Goal: Information Seeking & Learning: Learn about a topic

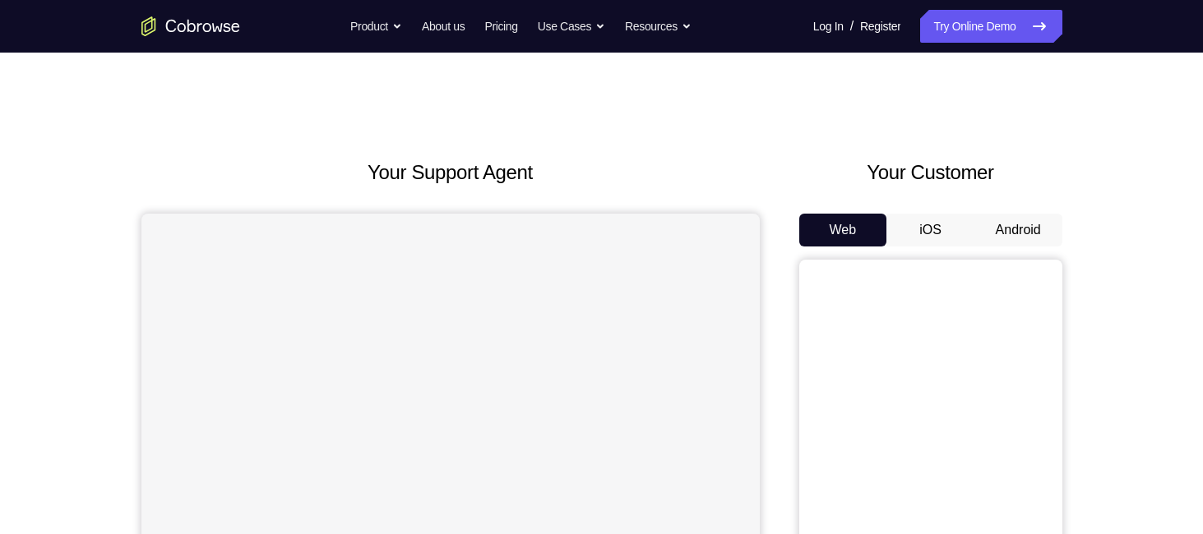
click at [1026, 224] on button "Android" at bounding box center [1018, 230] width 88 height 33
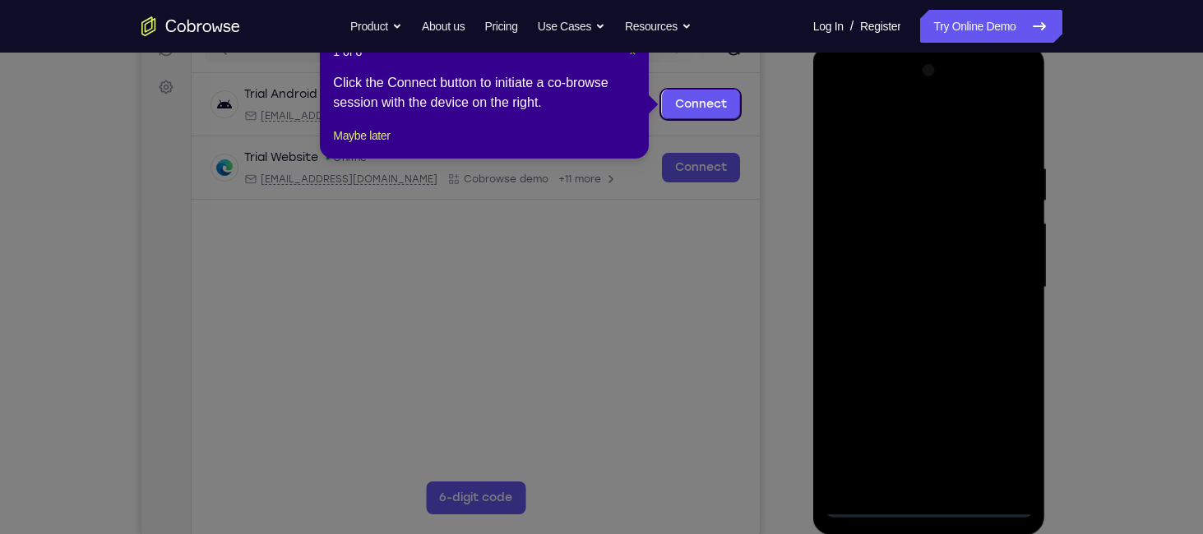
drag, startPoint x: 632, startPoint y: 54, endPoint x: 564, endPoint y: 112, distance: 89.3
click at [632, 54] on span "×" at bounding box center [632, 51] width 7 height 13
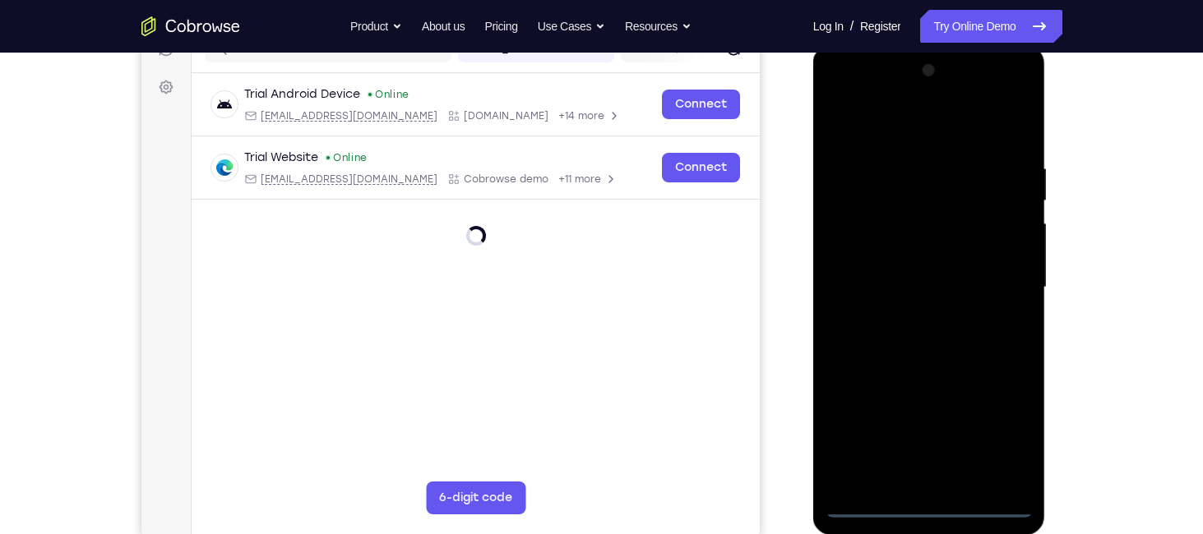
click at [935, 502] on div at bounding box center [928, 288] width 207 height 460
click at [997, 441] on div at bounding box center [928, 288] width 207 height 460
click at [835, 91] on div at bounding box center [928, 288] width 207 height 460
click at [1006, 284] on div at bounding box center [928, 288] width 207 height 460
click at [910, 321] on div at bounding box center [928, 288] width 207 height 460
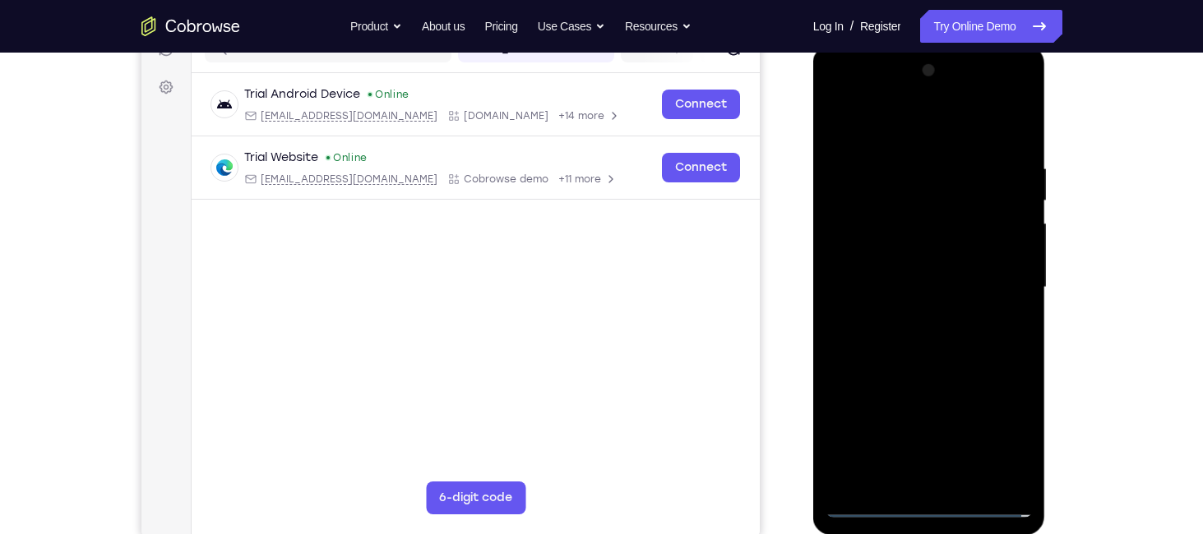
click at [905, 267] on div at bounding box center [928, 288] width 207 height 460
click at [904, 253] on div at bounding box center [928, 288] width 207 height 460
click at [928, 284] on div at bounding box center [928, 288] width 207 height 460
click at [929, 343] on div at bounding box center [928, 288] width 207 height 460
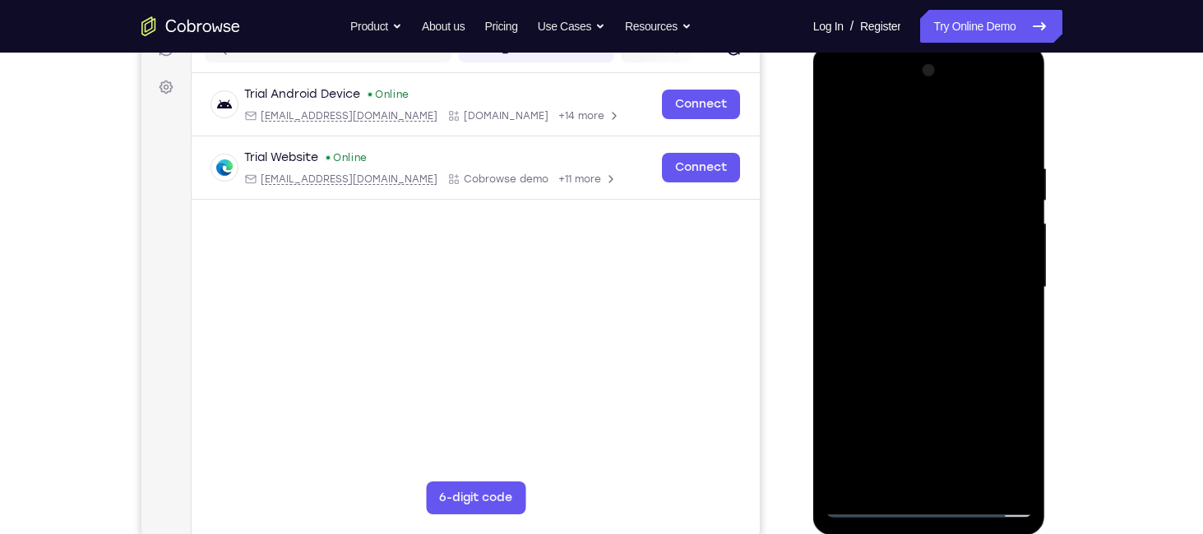
click at [929, 343] on div at bounding box center [928, 288] width 207 height 460
click at [924, 224] on div at bounding box center [928, 288] width 207 height 460
click at [916, 344] on div at bounding box center [928, 288] width 207 height 460
click at [1005, 307] on div at bounding box center [928, 288] width 207 height 460
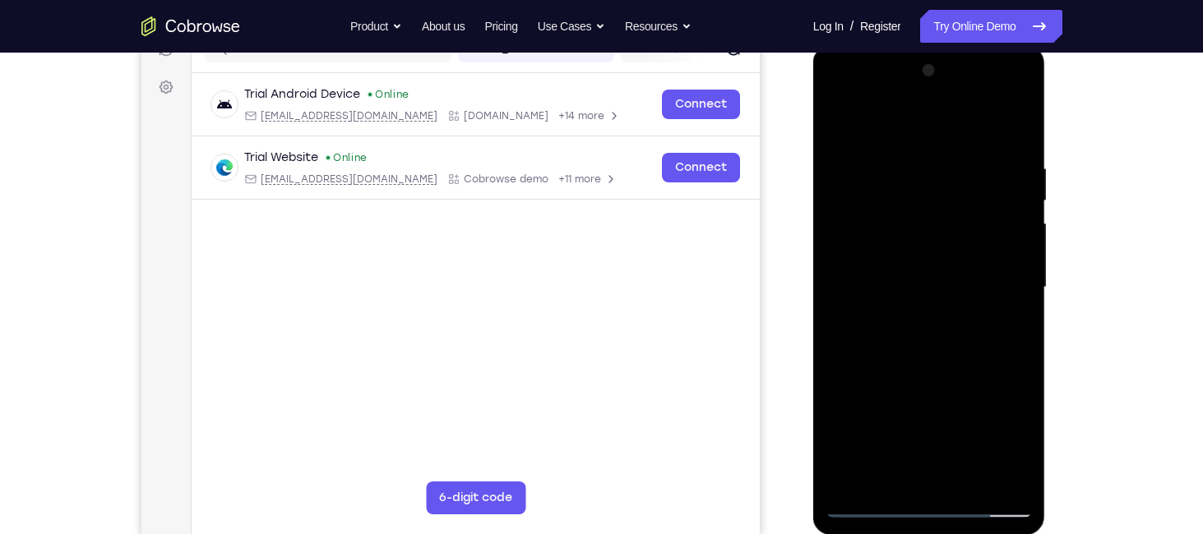
click at [872, 257] on div at bounding box center [928, 288] width 207 height 460
click at [869, 258] on div at bounding box center [928, 288] width 207 height 460
click at [869, 261] on div at bounding box center [928, 288] width 207 height 460
click at [867, 257] on div at bounding box center [928, 288] width 207 height 460
click at [900, 284] on div at bounding box center [928, 288] width 207 height 460
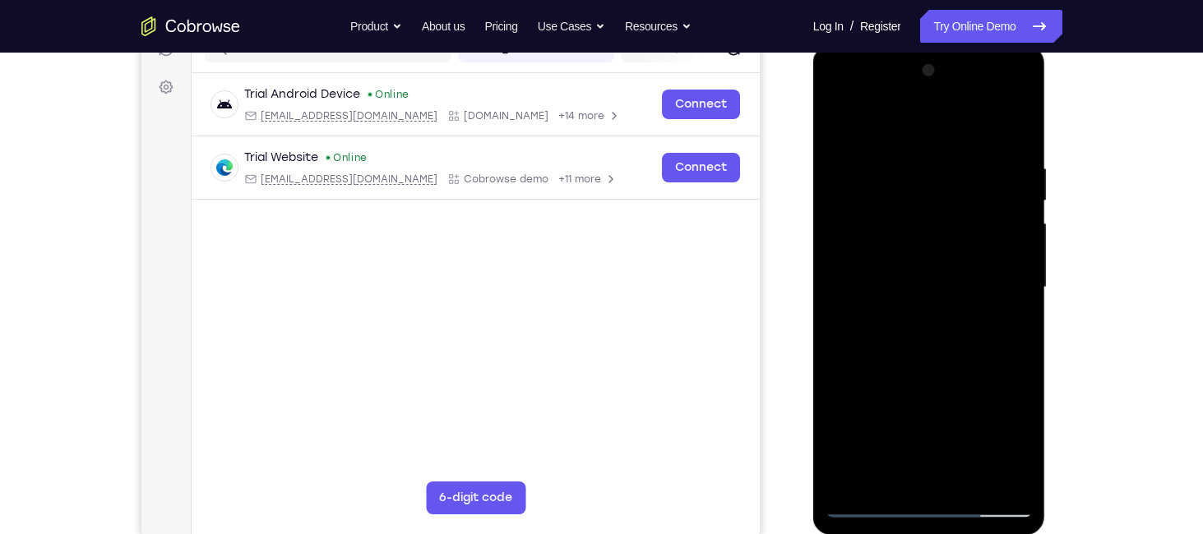
click at [943, 338] on div at bounding box center [928, 288] width 207 height 460
click at [907, 364] on div at bounding box center [928, 288] width 207 height 460
click at [899, 159] on div at bounding box center [928, 288] width 207 height 460
click at [1014, 244] on div at bounding box center [928, 288] width 207 height 460
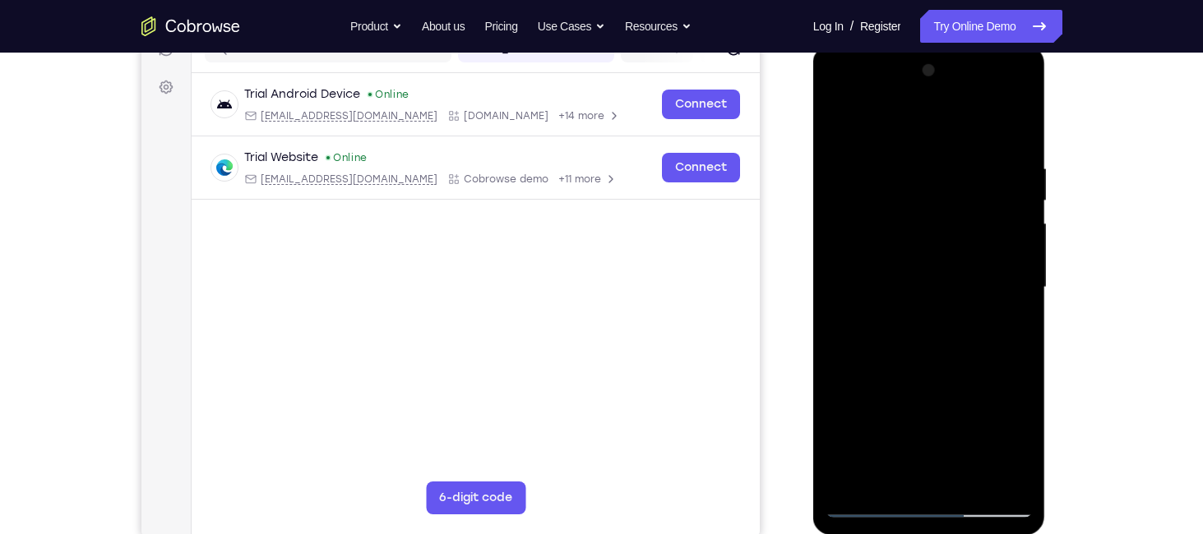
click at [839, 251] on div at bounding box center [928, 288] width 207 height 460
click at [1020, 122] on div at bounding box center [928, 288] width 207 height 460
click at [958, 153] on div at bounding box center [928, 288] width 207 height 460
click at [1028, 180] on div at bounding box center [928, 288] width 207 height 460
click at [1026, 180] on div at bounding box center [928, 288] width 207 height 460
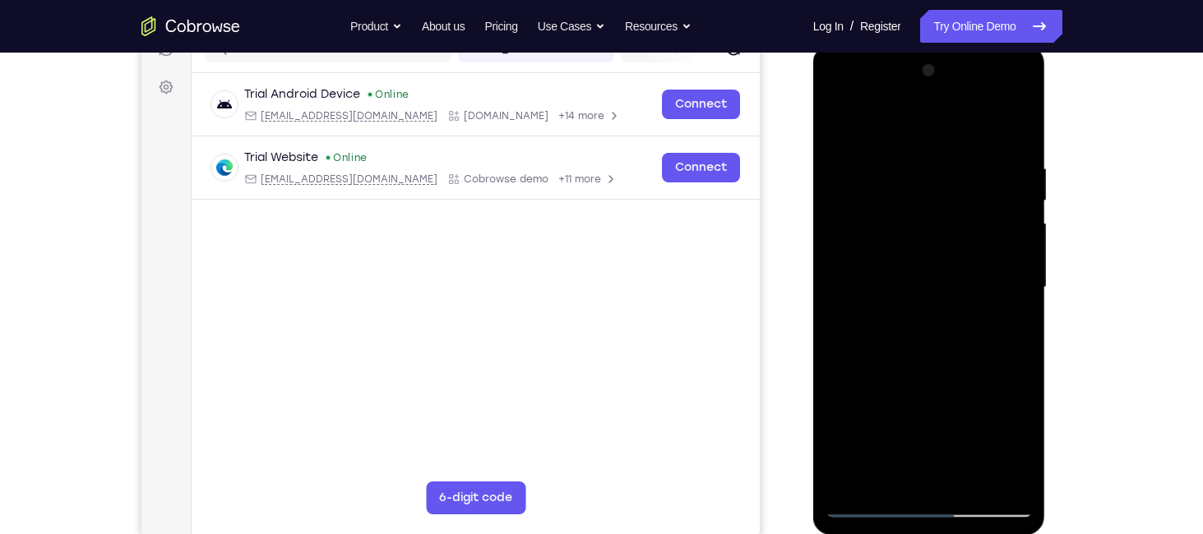
click at [1018, 129] on div at bounding box center [928, 288] width 207 height 460
click at [1007, 162] on div at bounding box center [928, 288] width 207 height 460
click at [1017, 125] on div at bounding box center [928, 288] width 207 height 460
click at [1019, 122] on div at bounding box center [928, 288] width 207 height 460
click at [930, 155] on div at bounding box center [928, 288] width 207 height 460
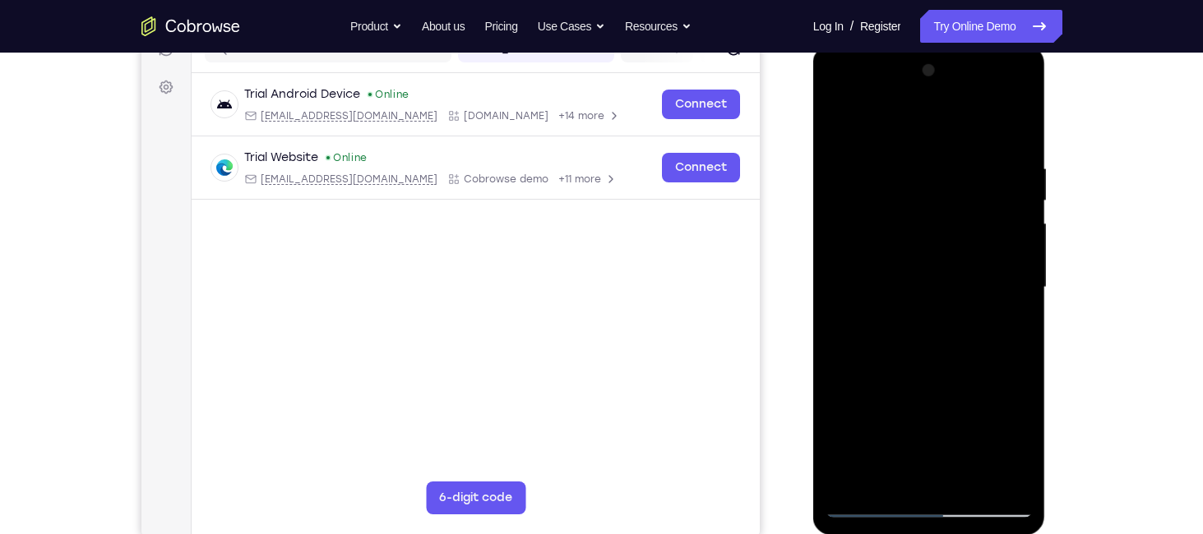
click at [843, 122] on div at bounding box center [928, 288] width 207 height 460
click at [968, 483] on div at bounding box center [928, 288] width 207 height 460
click at [985, 368] on div at bounding box center [928, 288] width 207 height 460
click at [911, 334] on div at bounding box center [928, 288] width 207 height 460
drag, startPoint x: 988, startPoint y: 339, endPoint x: 982, endPoint y: 428, distance: 89.8
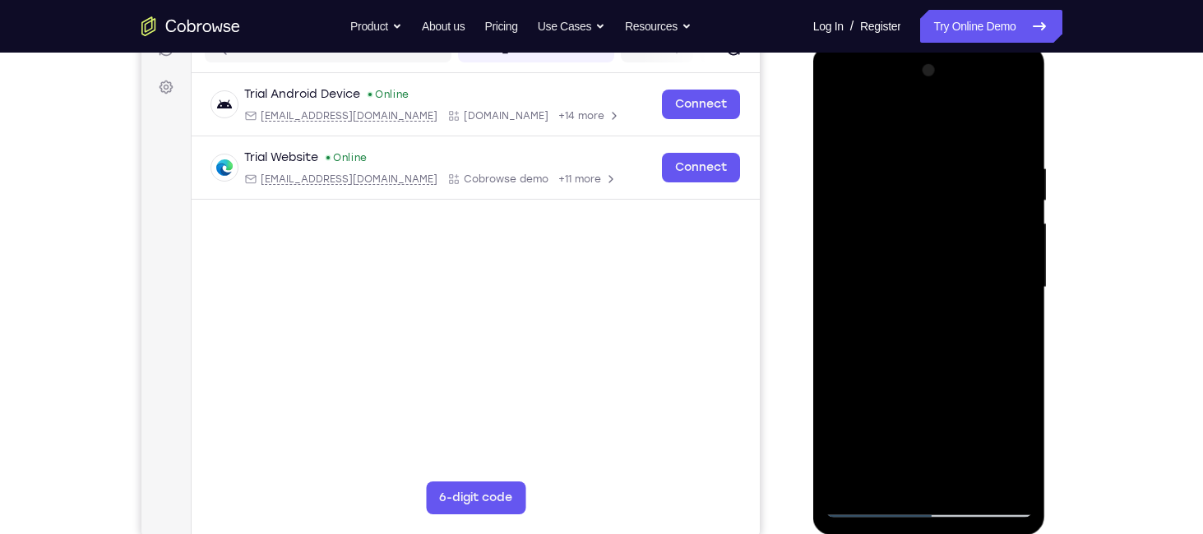
click at [982, 428] on div at bounding box center [928, 288] width 207 height 460
drag, startPoint x: 990, startPoint y: 303, endPoint x: 991, endPoint y: 219, distance: 84.7
click at [991, 219] on div at bounding box center [928, 288] width 207 height 460
drag, startPoint x: 1002, startPoint y: 295, endPoint x: 1002, endPoint y: 271, distance: 23.8
click at [1002, 271] on div at bounding box center [928, 288] width 207 height 460
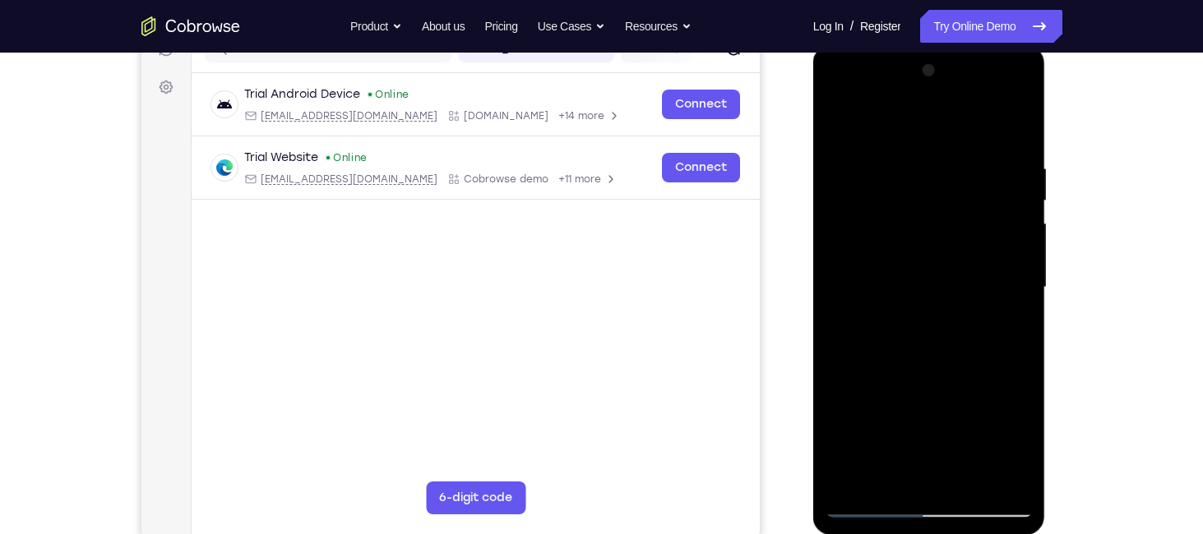
click at [892, 474] on div at bounding box center [928, 288] width 207 height 460
click at [907, 332] on div at bounding box center [928, 288] width 207 height 460
click at [896, 330] on div at bounding box center [928, 288] width 207 height 460
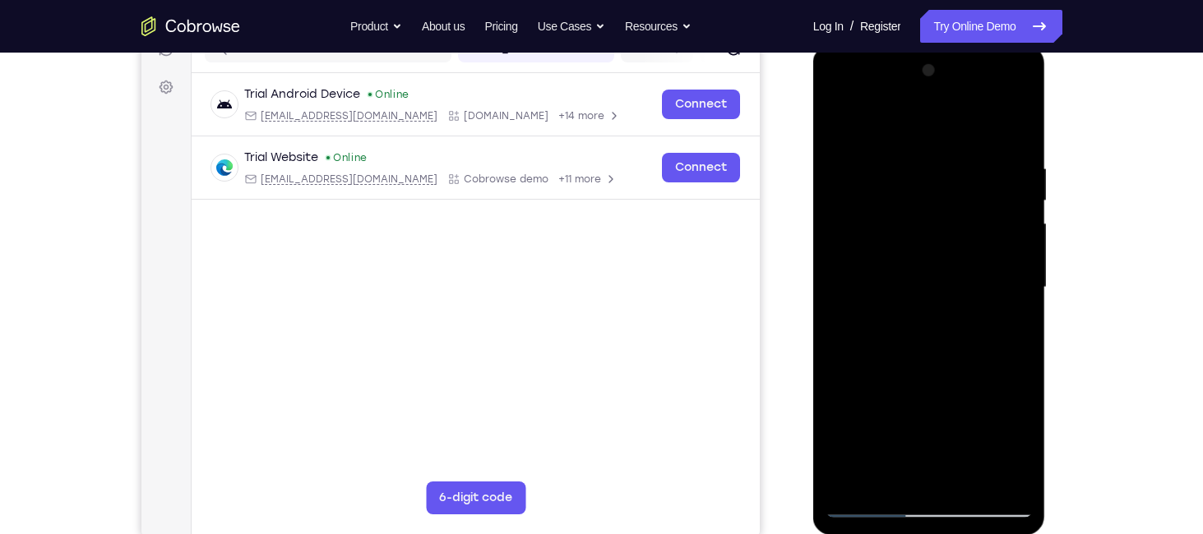
click at [890, 330] on div at bounding box center [928, 288] width 207 height 460
click at [1014, 329] on div at bounding box center [928, 288] width 207 height 460
drag, startPoint x: 996, startPoint y: 204, endPoint x: 977, endPoint y: 326, distance: 123.1
click at [977, 326] on div at bounding box center [928, 288] width 207 height 460
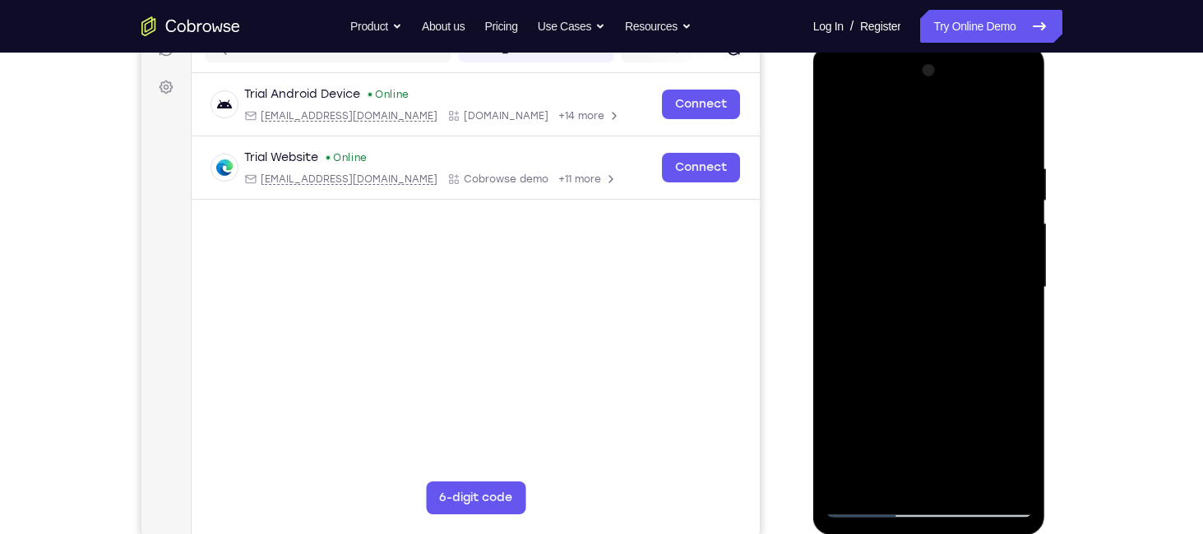
drag, startPoint x: 1005, startPoint y: 215, endPoint x: 987, endPoint y: 360, distance: 146.6
click at [987, 360] on div at bounding box center [928, 288] width 207 height 460
drag, startPoint x: 896, startPoint y: 270, endPoint x: 919, endPoint y: 126, distance: 145.7
click at [919, 126] on div at bounding box center [928, 288] width 207 height 460
drag, startPoint x: 1006, startPoint y: 180, endPoint x: 987, endPoint y: 176, distance: 19.4
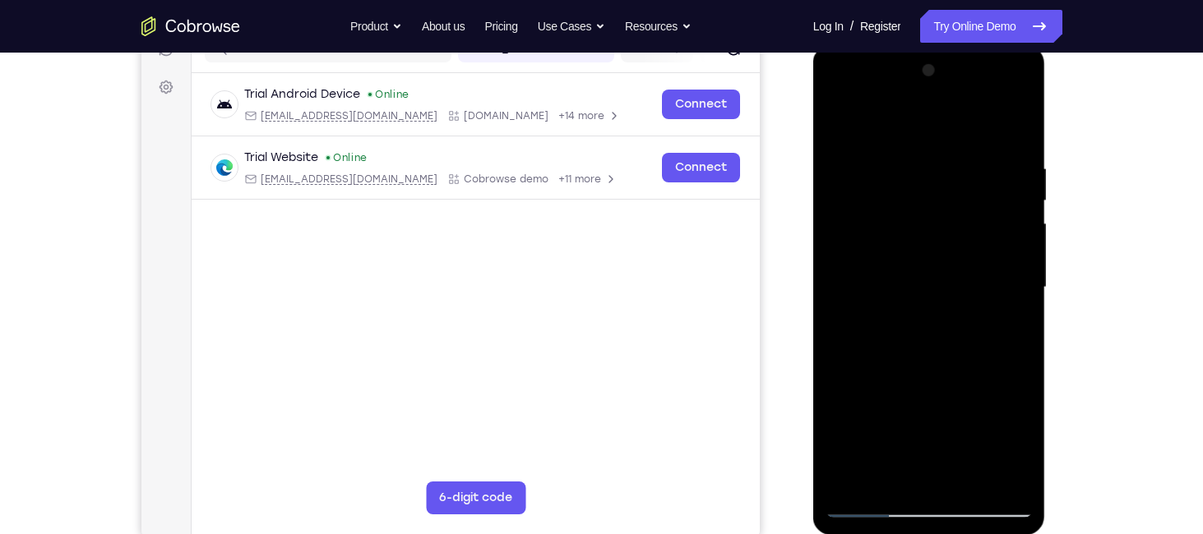
click at [987, 178] on div at bounding box center [928, 288] width 207 height 460
click at [838, 119] on div at bounding box center [928, 288] width 207 height 460
click at [898, 441] on div at bounding box center [928, 288] width 207 height 460
click at [838, 132] on div at bounding box center [928, 288] width 207 height 460
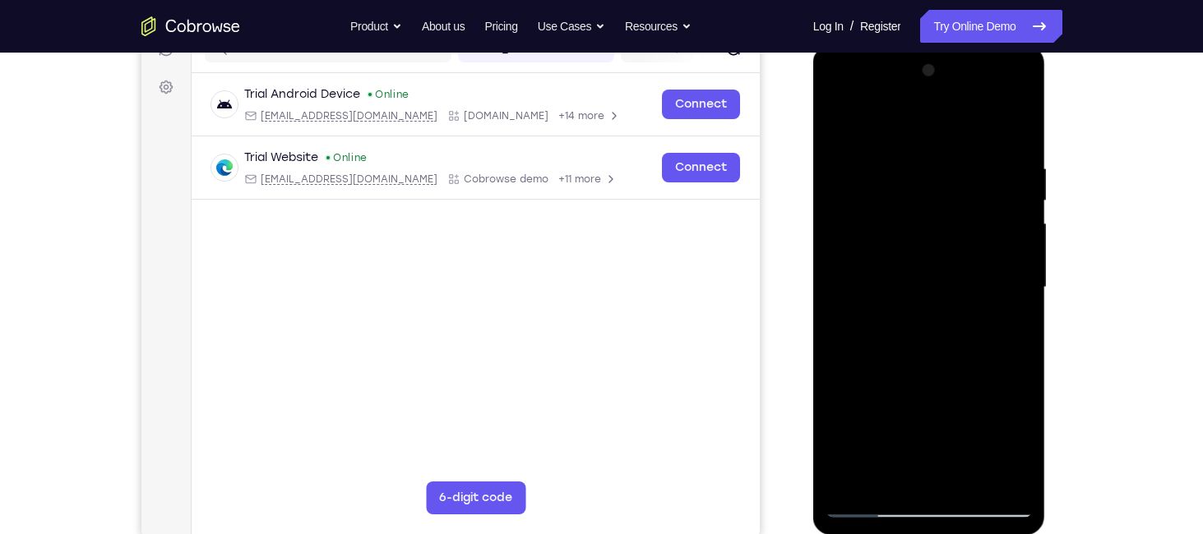
click at [843, 208] on div at bounding box center [928, 288] width 207 height 460
click at [1016, 188] on div at bounding box center [928, 288] width 207 height 460
click at [1014, 192] on div at bounding box center [928, 288] width 207 height 460
click at [902, 155] on div at bounding box center [928, 288] width 207 height 460
click at [878, 117] on div at bounding box center [928, 288] width 207 height 460
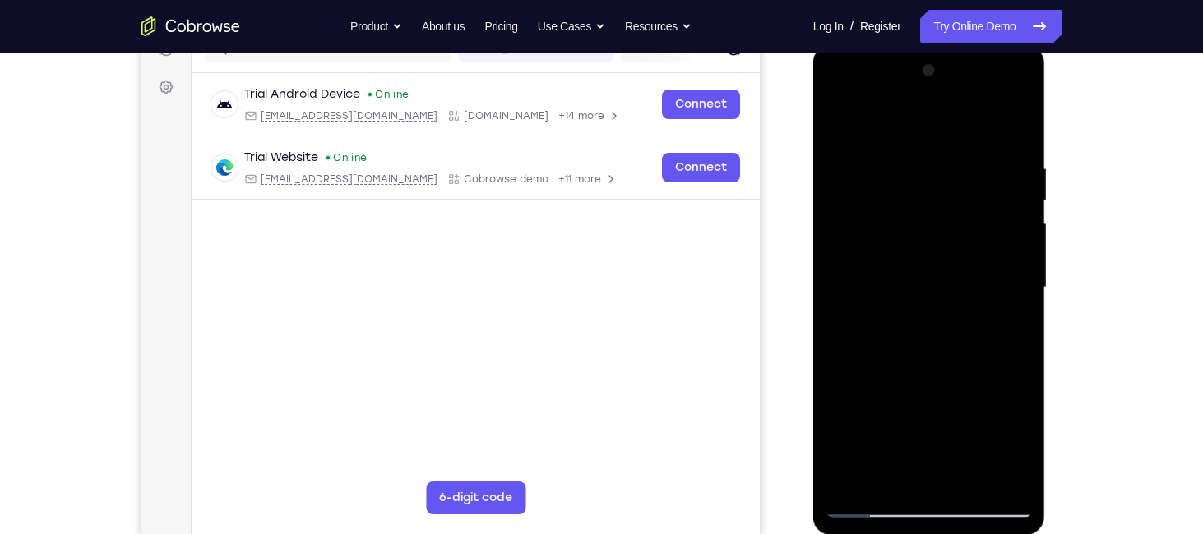
click at [880, 119] on div at bounding box center [928, 288] width 207 height 460
click at [859, 408] on div at bounding box center [928, 288] width 207 height 460
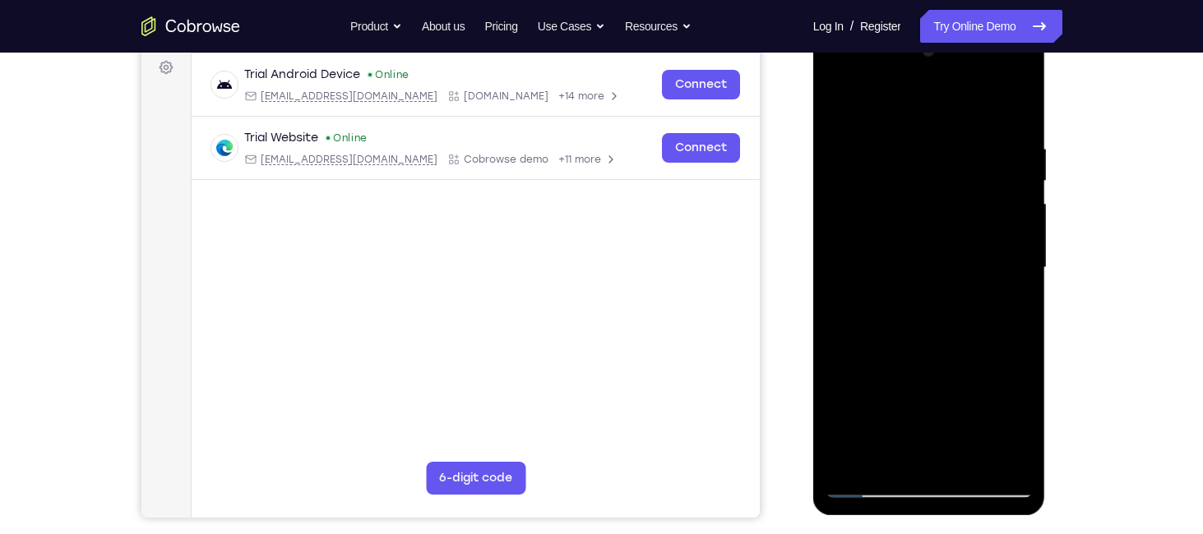
scroll to position [240, 0]
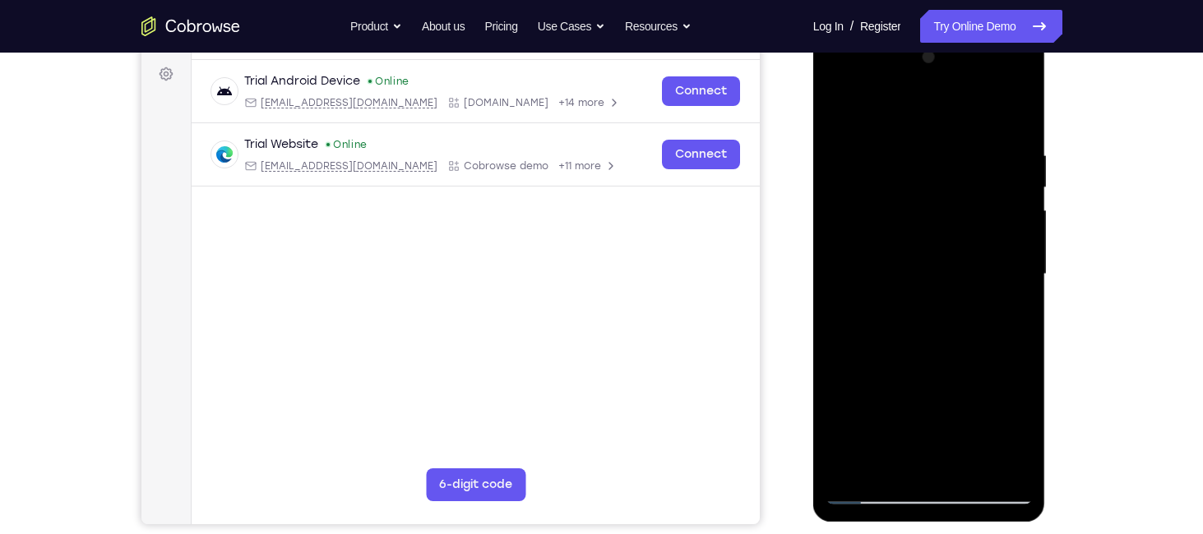
click at [1025, 289] on div at bounding box center [928, 274] width 207 height 460
click at [1020, 289] on div at bounding box center [928, 274] width 207 height 460
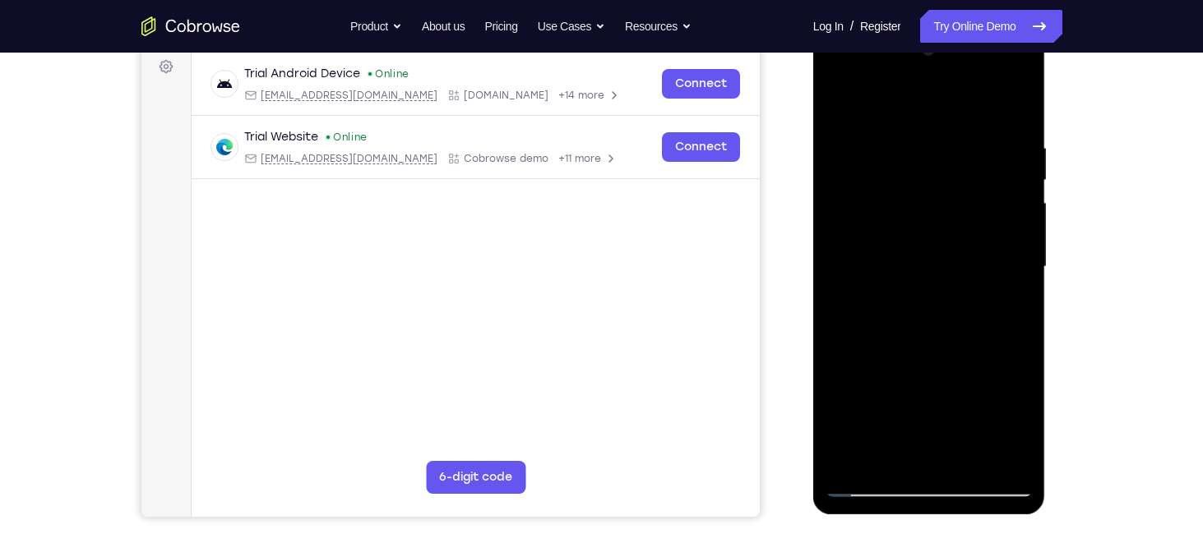
click at [1024, 280] on div at bounding box center [928, 267] width 207 height 460
click at [846, 104] on div at bounding box center [928, 267] width 207 height 460
click at [928, 378] on div at bounding box center [928, 267] width 207 height 460
click at [842, 95] on div at bounding box center [928, 267] width 207 height 460
click at [846, 238] on div at bounding box center [928, 267] width 207 height 460
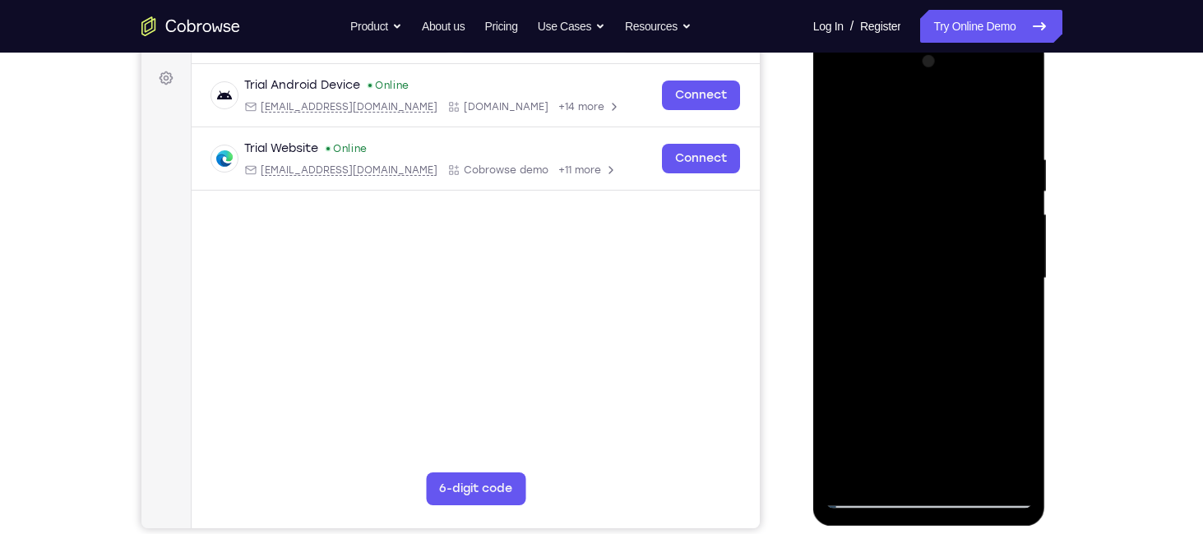
scroll to position [230, 0]
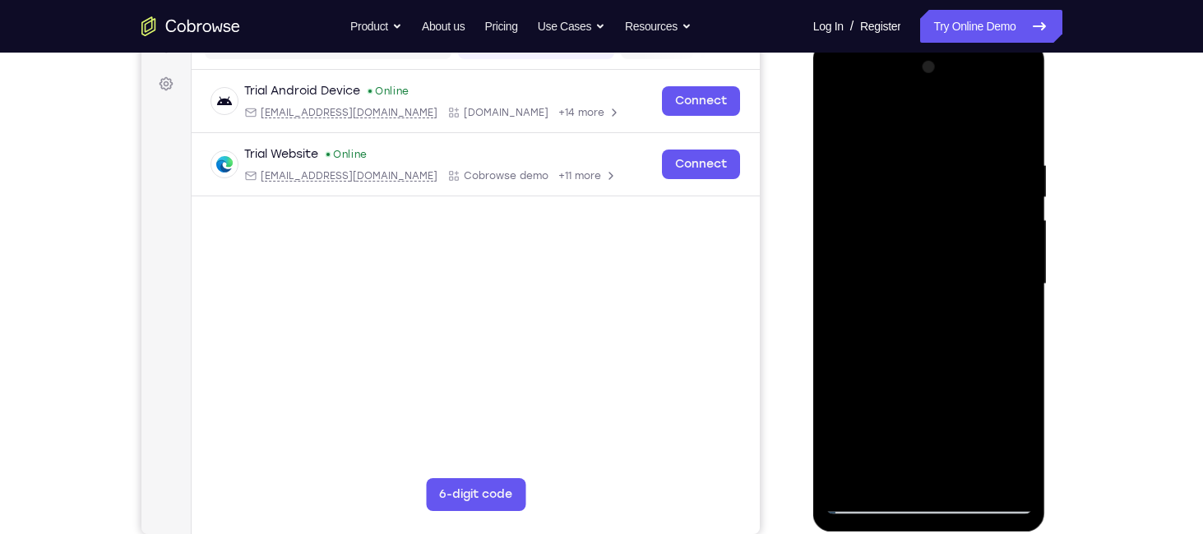
click at [1033, 242] on div at bounding box center [929, 287] width 233 height 490
click at [1028, 237] on div at bounding box center [928, 284] width 207 height 460
click at [1021, 70] on div at bounding box center [928, 284] width 207 height 460
click at [872, 259] on div at bounding box center [928, 284] width 207 height 460
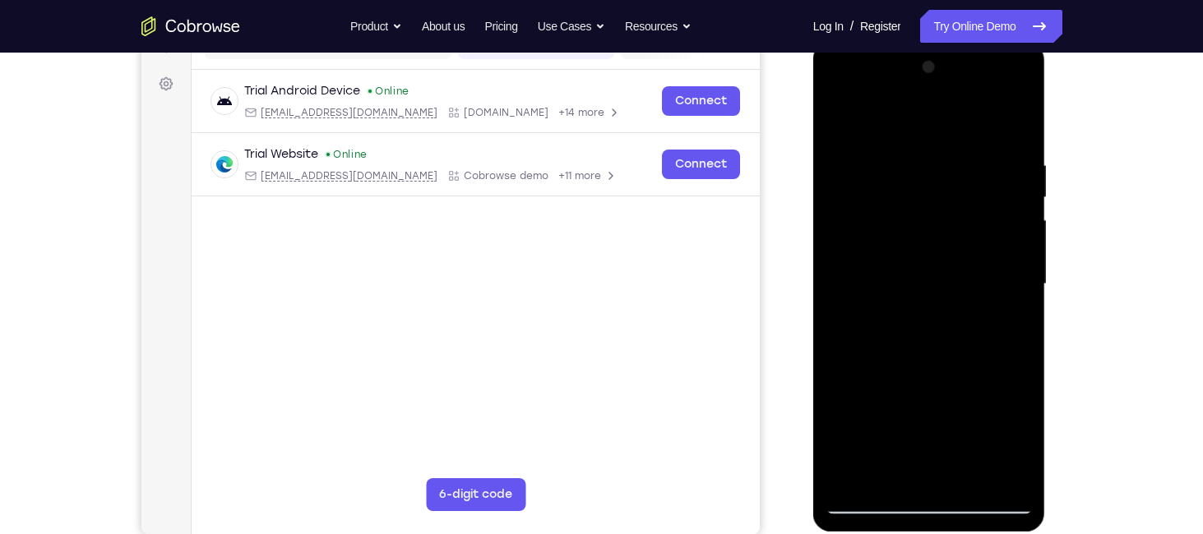
click at [1022, 223] on div at bounding box center [928, 284] width 207 height 460
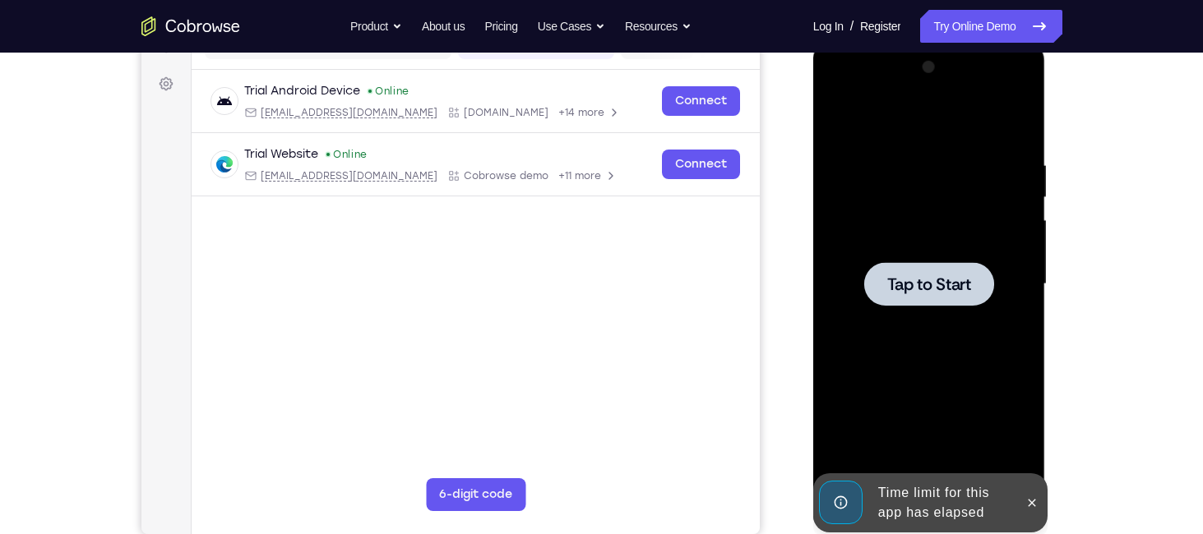
click at [936, 288] on span "Tap to Start" at bounding box center [929, 284] width 84 height 16
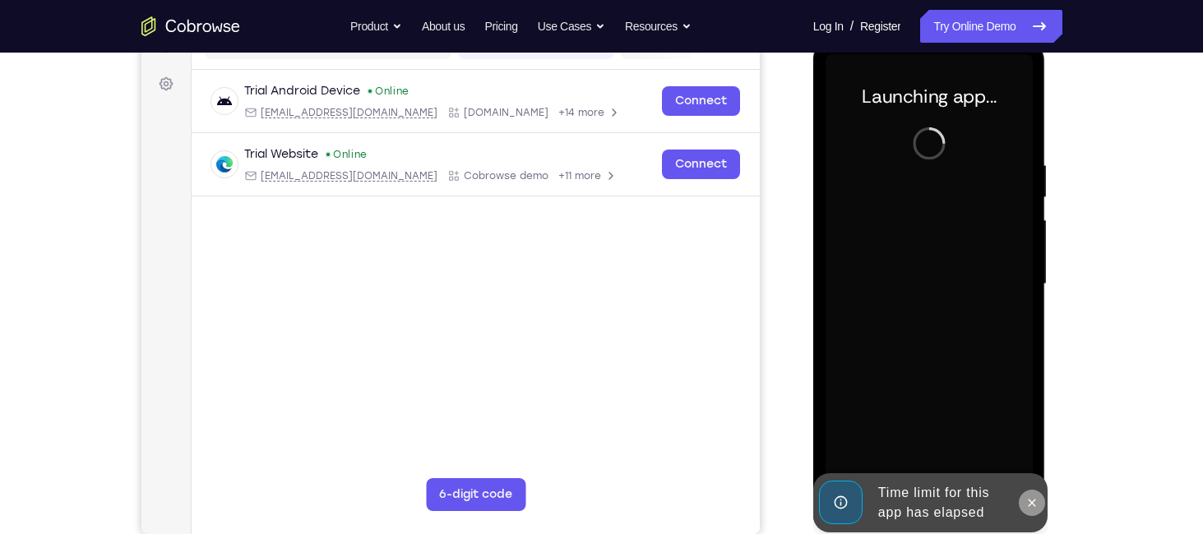
click at [1033, 507] on icon at bounding box center [1031, 503] width 13 height 13
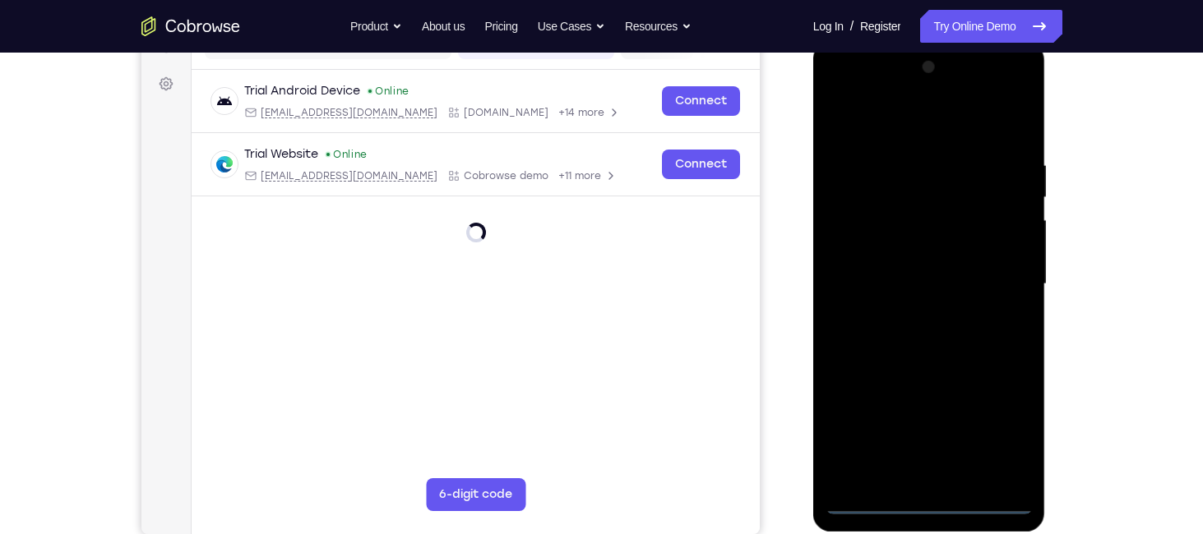
click at [934, 497] on div at bounding box center [928, 284] width 207 height 460
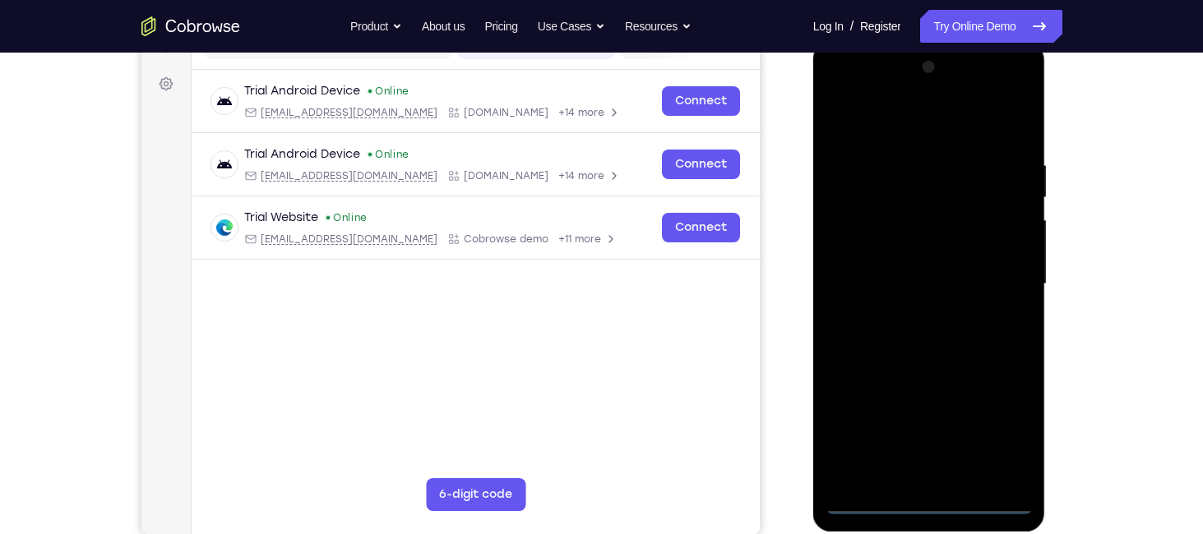
click at [925, 505] on div at bounding box center [928, 284] width 207 height 460
click at [1016, 432] on div at bounding box center [928, 284] width 207 height 460
click at [839, 92] on div at bounding box center [928, 284] width 207 height 460
click at [992, 267] on div at bounding box center [928, 284] width 207 height 460
click at [908, 317] on div at bounding box center [928, 284] width 207 height 460
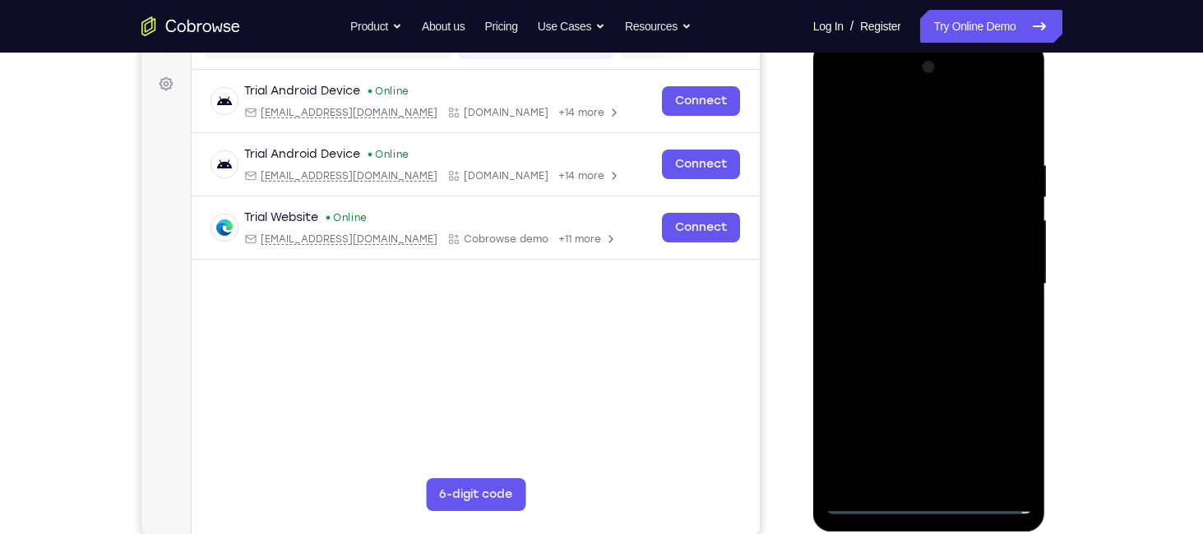
click at [936, 264] on div at bounding box center [928, 284] width 207 height 460
click at [926, 257] on div at bounding box center [928, 284] width 207 height 460
click at [930, 284] on div at bounding box center [928, 284] width 207 height 460
click at [1006, 308] on div at bounding box center [928, 284] width 207 height 460
click at [1007, 252] on div at bounding box center [928, 284] width 207 height 460
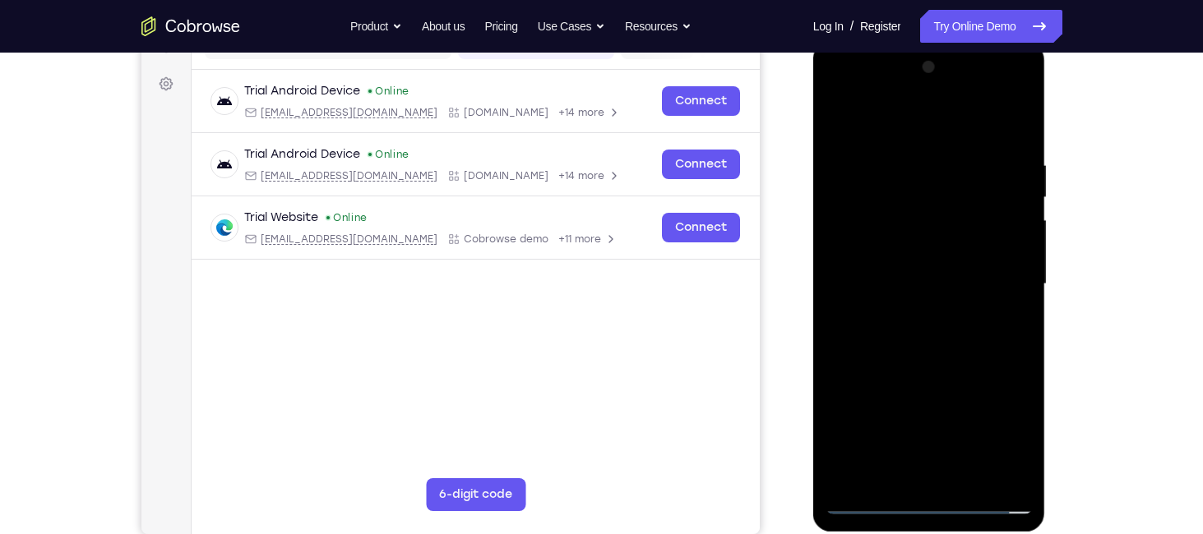
click at [908, 280] on div at bounding box center [928, 284] width 207 height 460
click at [921, 356] on div at bounding box center [928, 284] width 207 height 460
click at [903, 155] on div at bounding box center [928, 284] width 207 height 460
click at [1013, 122] on div at bounding box center [928, 284] width 207 height 460
drag, startPoint x: 995, startPoint y: 155, endPoint x: 941, endPoint y: 155, distance: 53.4
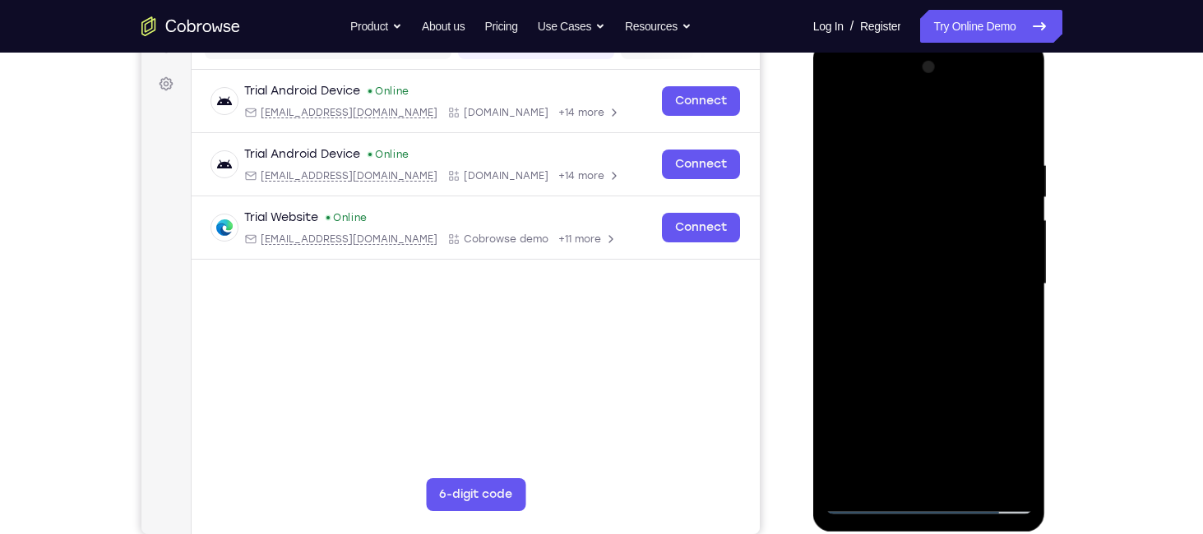
click at [941, 155] on div at bounding box center [928, 284] width 207 height 460
click at [900, 155] on div at bounding box center [928, 284] width 207 height 460
click at [1014, 127] on div at bounding box center [928, 284] width 207 height 460
drag, startPoint x: 1010, startPoint y: 164, endPoint x: 829, endPoint y: 205, distance: 186.1
click at [829, 205] on div at bounding box center [928, 284] width 207 height 460
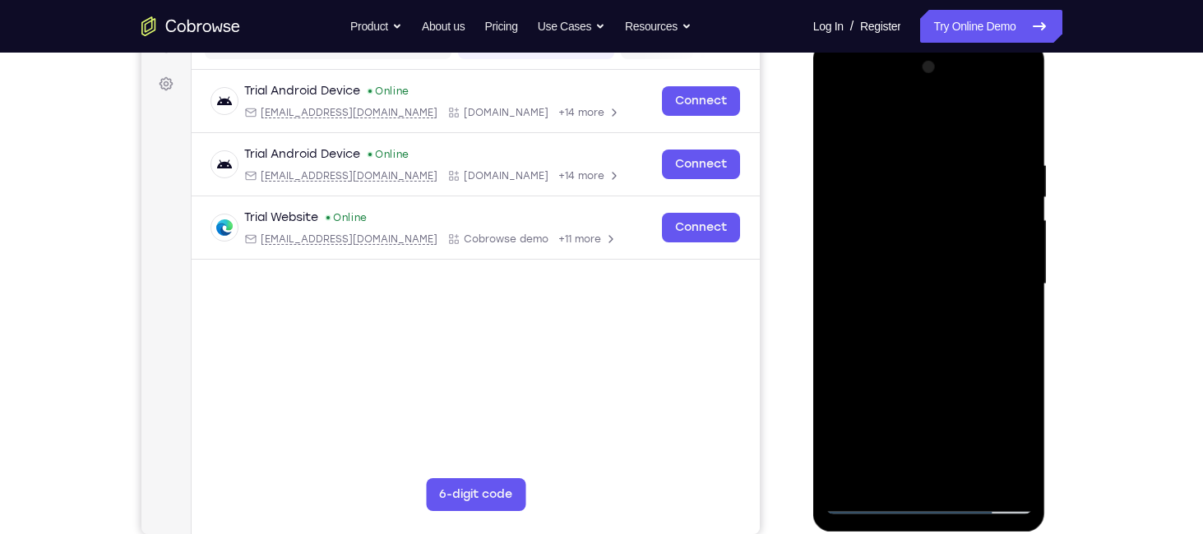
drag, startPoint x: 895, startPoint y: 167, endPoint x: 971, endPoint y: 179, distance: 76.6
click at [971, 179] on div at bounding box center [928, 284] width 207 height 460
click at [836, 152] on div at bounding box center [928, 284] width 207 height 460
click at [1017, 205] on div at bounding box center [928, 284] width 207 height 460
click at [1021, 127] on div at bounding box center [928, 284] width 207 height 460
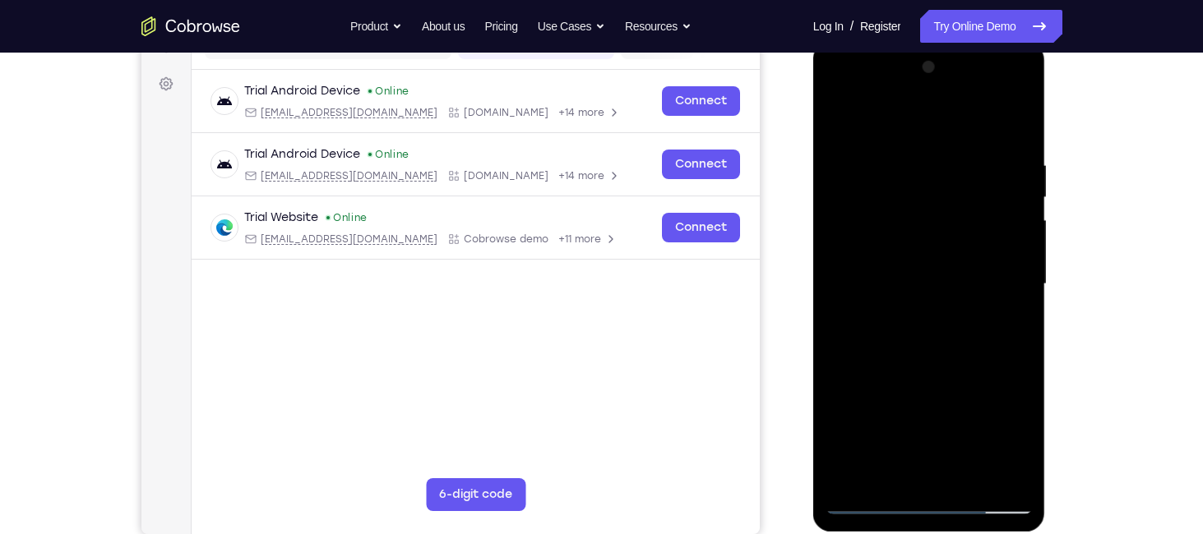
drag, startPoint x: 1010, startPoint y: 154, endPoint x: 876, endPoint y: 147, distance: 135.0
click at [876, 147] on div at bounding box center [928, 284] width 207 height 460
drag, startPoint x: 948, startPoint y: 151, endPoint x: 793, endPoint y: 171, distance: 155.8
click at [813, 171] on html "Online web based iOS Simulators and Android Emulators. Run iPhone, iPad, Mobile…" at bounding box center [930, 288] width 234 height 493
drag, startPoint x: 964, startPoint y: 152, endPoint x: 874, endPoint y: 152, distance: 90.4
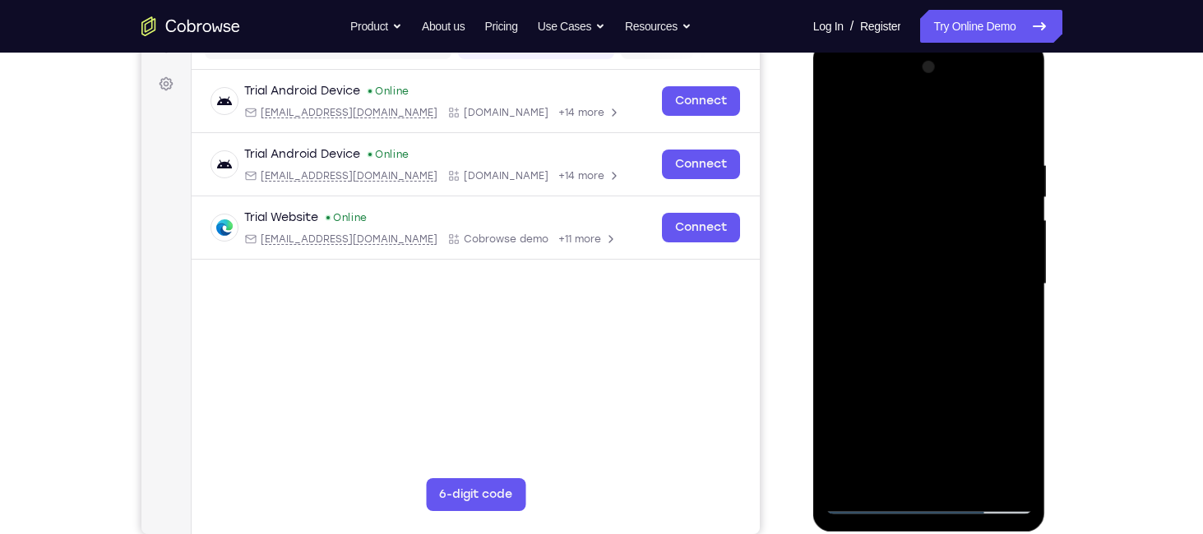
click at [874, 152] on div at bounding box center [928, 284] width 207 height 460
drag, startPoint x: 997, startPoint y: 150, endPoint x: 881, endPoint y: 181, distance: 120.1
click at [881, 181] on div at bounding box center [928, 284] width 207 height 460
click at [889, 478] on div at bounding box center [928, 284] width 207 height 460
click at [897, 114] on div at bounding box center [928, 284] width 207 height 460
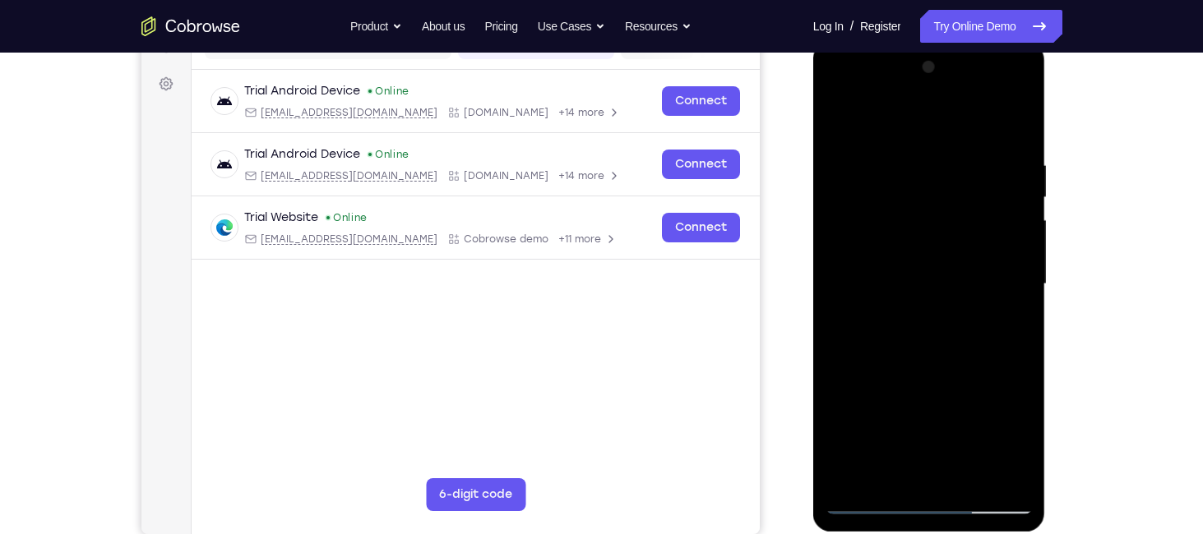
click at [880, 151] on div at bounding box center [928, 284] width 207 height 460
click at [871, 251] on div at bounding box center [928, 284] width 207 height 460
click at [1026, 231] on div at bounding box center [928, 284] width 207 height 460
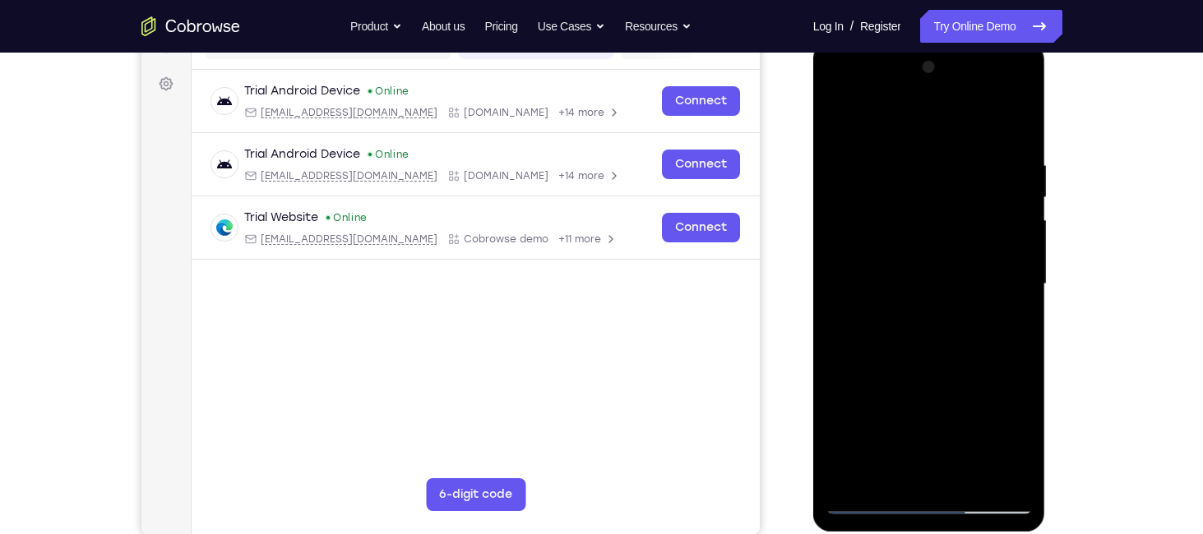
click at [1026, 231] on div at bounding box center [928, 284] width 207 height 460
click at [825, 213] on div at bounding box center [928, 284] width 207 height 460
click at [1024, 229] on div at bounding box center [928, 284] width 207 height 460
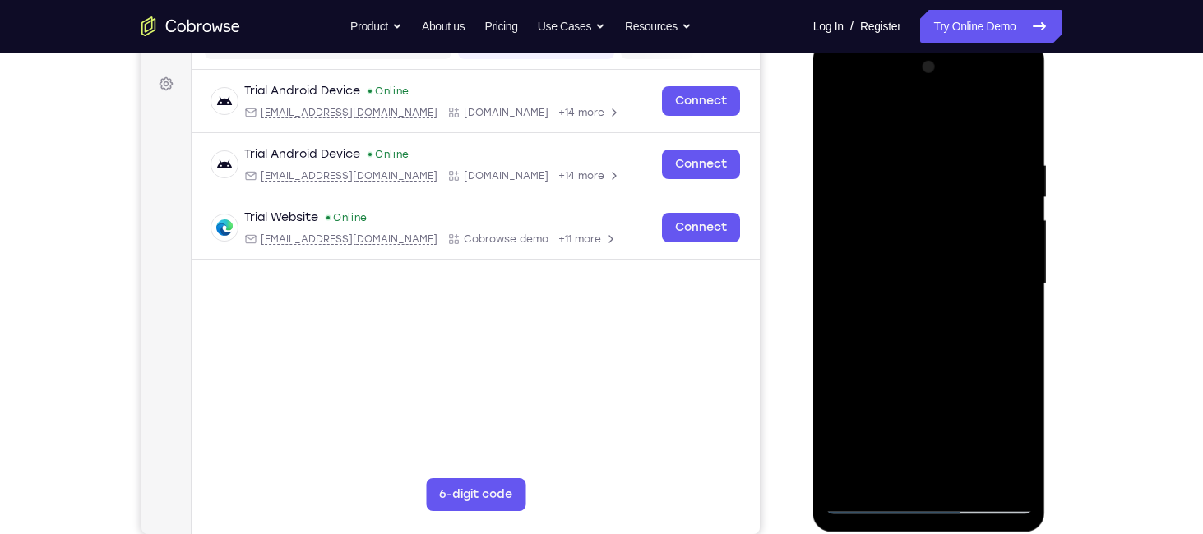
click at [1024, 229] on div at bounding box center [928, 284] width 207 height 460
click at [1019, 232] on div at bounding box center [928, 284] width 207 height 460
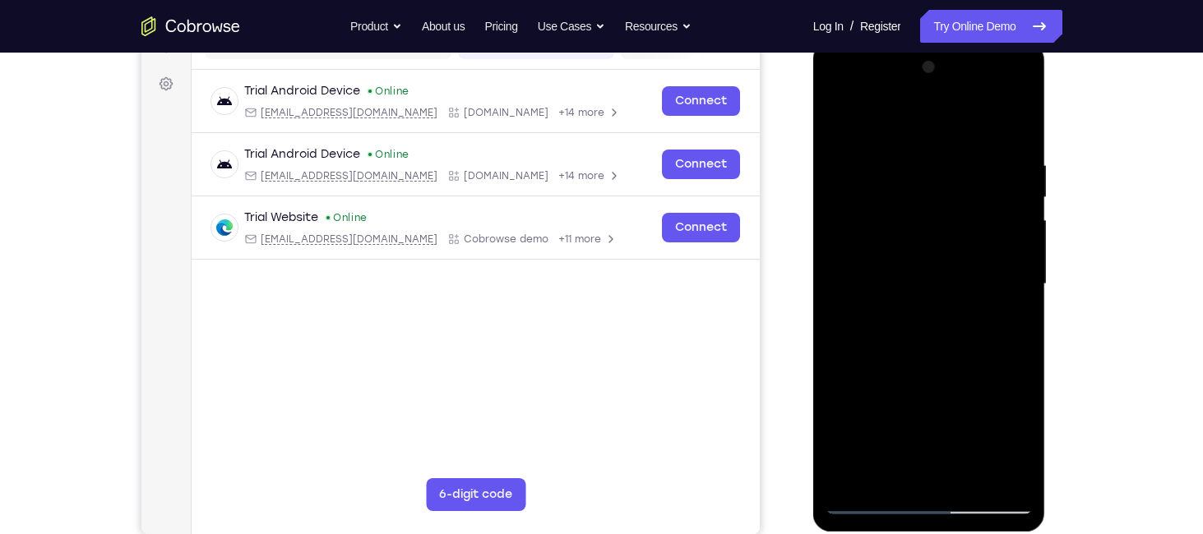
click at [1019, 232] on div at bounding box center [928, 284] width 207 height 460
click at [1008, 231] on div at bounding box center [928, 284] width 207 height 460
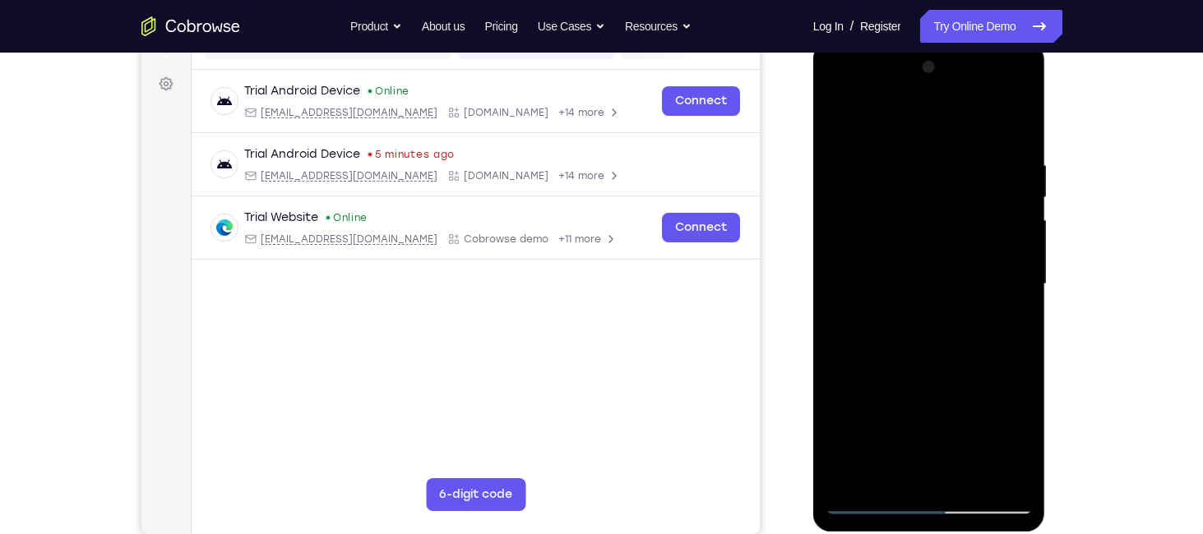
click at [1033, 236] on div at bounding box center [929, 287] width 233 height 490
click at [1030, 235] on div at bounding box center [928, 284] width 207 height 460
click at [1023, 233] on div at bounding box center [928, 284] width 207 height 460
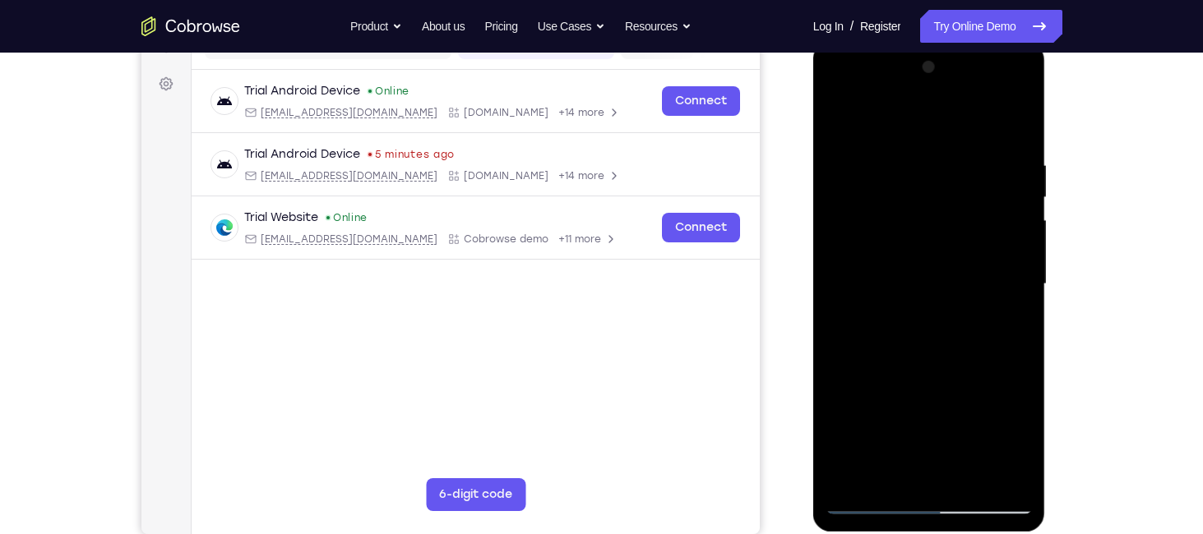
click at [1023, 233] on div at bounding box center [928, 284] width 207 height 460
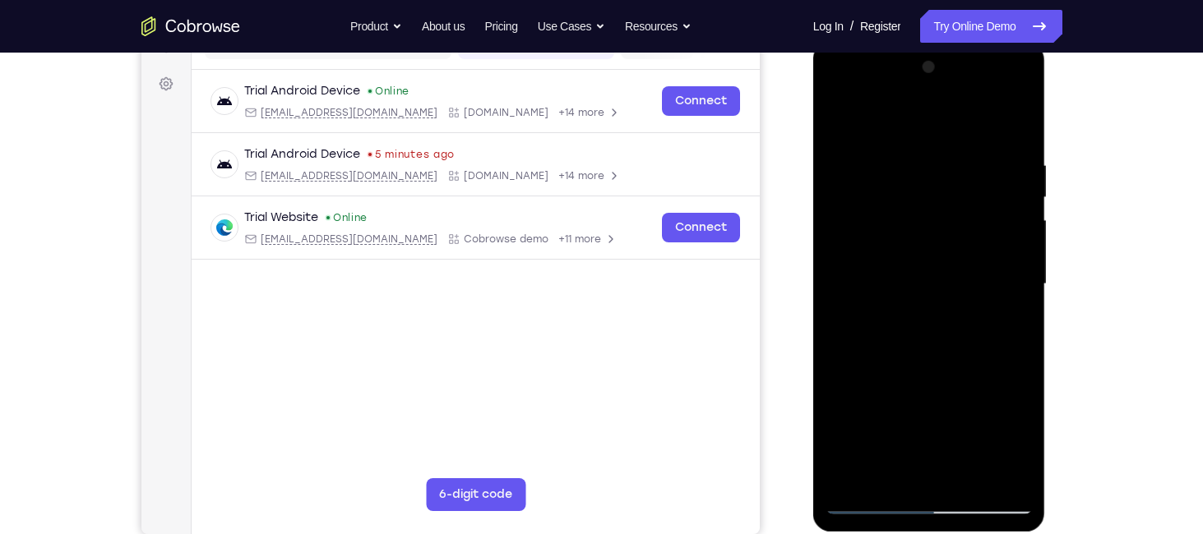
click at [1020, 226] on div at bounding box center [928, 284] width 207 height 460
click at [1016, 221] on div at bounding box center [928, 284] width 207 height 460
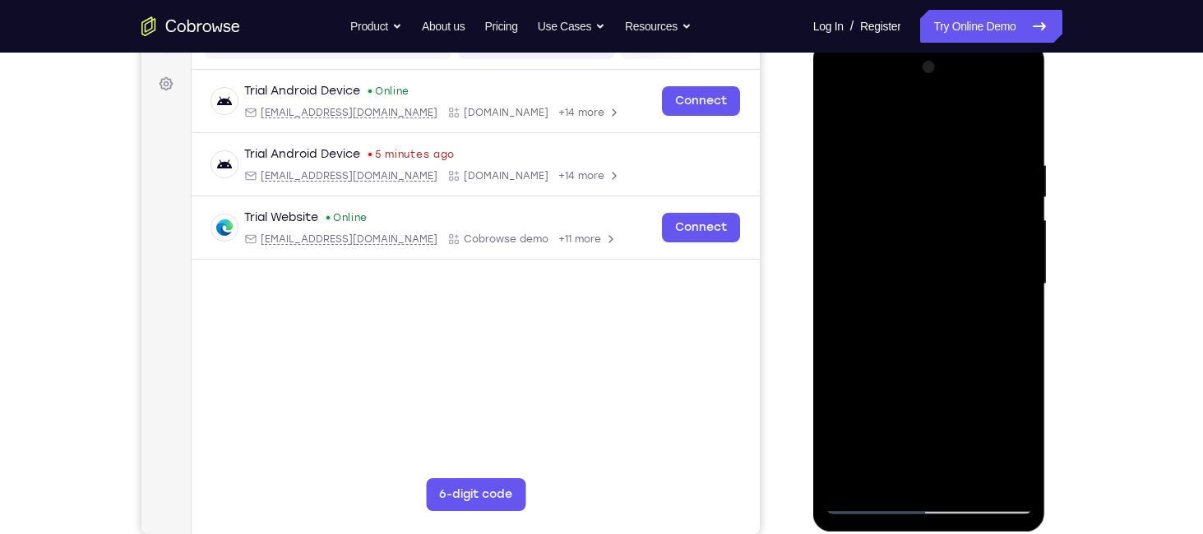
click at [1016, 221] on div at bounding box center [928, 284] width 207 height 460
click at [839, 216] on div at bounding box center [928, 284] width 207 height 460
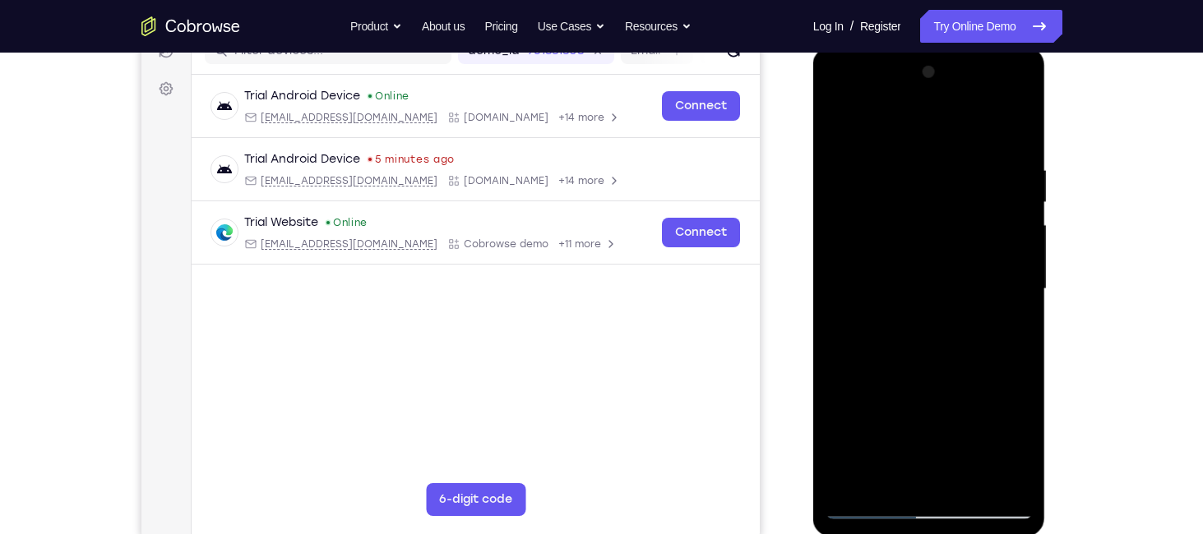
scroll to position [224, 0]
click at [1019, 215] on div at bounding box center [928, 291] width 207 height 460
click at [839, 131] on div at bounding box center [928, 291] width 207 height 460
click at [902, 176] on div at bounding box center [928, 291] width 207 height 460
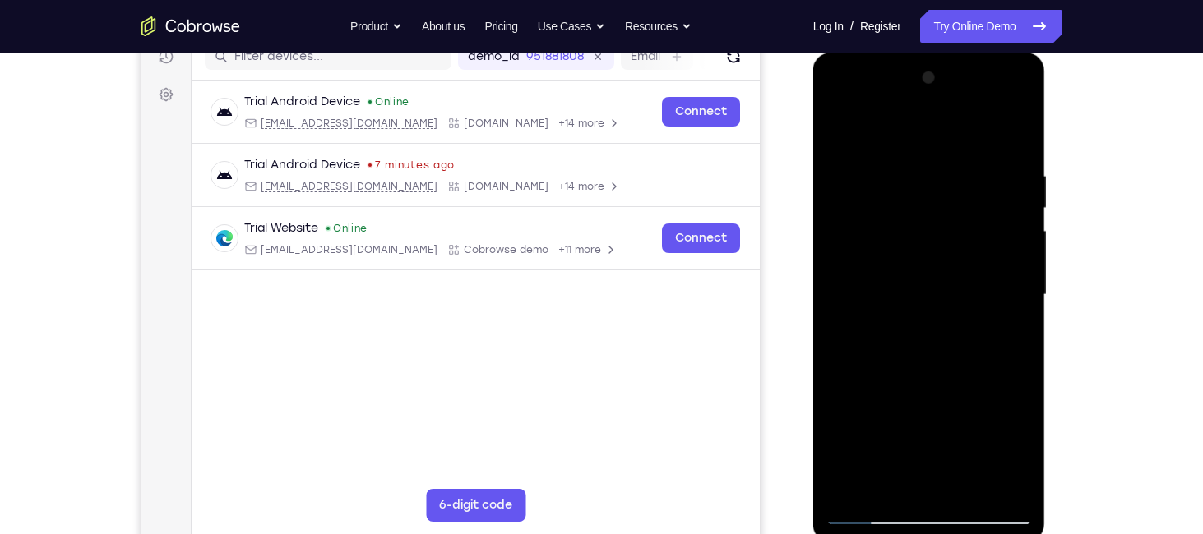
click at [839, 132] on div at bounding box center [928, 295] width 207 height 460
click at [857, 160] on div at bounding box center [928, 295] width 207 height 460
click at [842, 132] on div at bounding box center [928, 295] width 207 height 460
click at [992, 130] on div at bounding box center [928, 295] width 207 height 460
click at [1019, 176] on div at bounding box center [928, 295] width 207 height 460
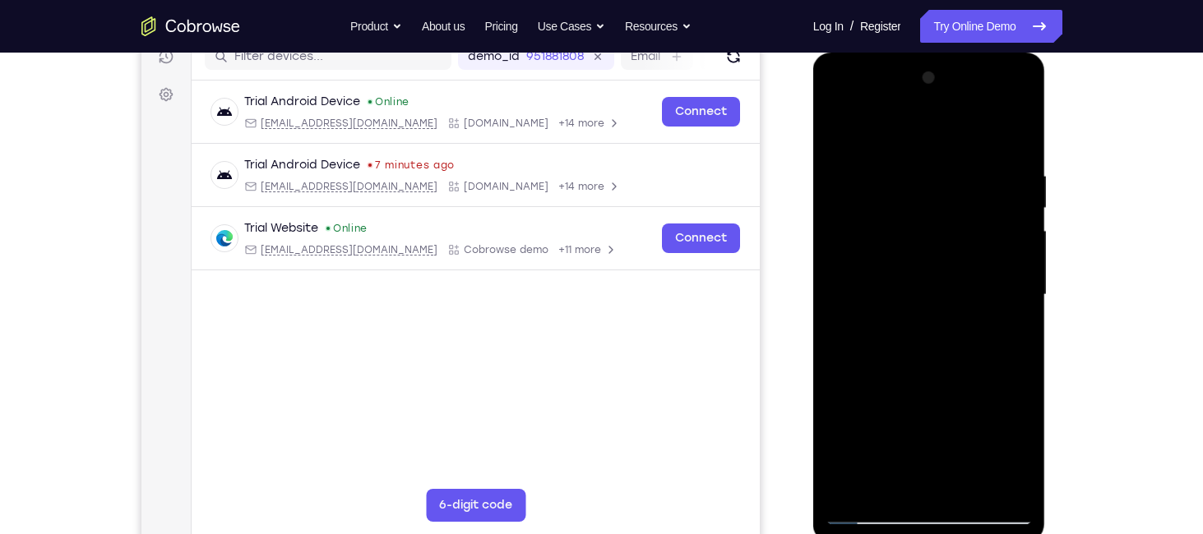
click at [1019, 176] on div at bounding box center [928, 295] width 207 height 460
click at [1018, 122] on div at bounding box center [928, 295] width 207 height 460
click at [871, 352] on div at bounding box center [928, 295] width 207 height 460
click at [839, 130] on div at bounding box center [928, 295] width 207 height 460
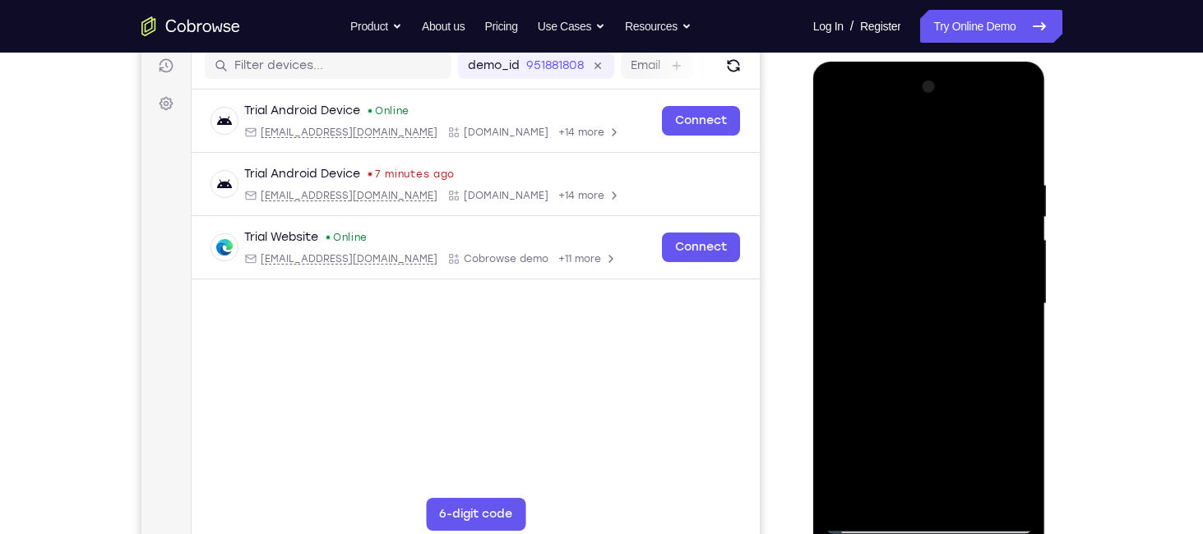
scroll to position [227, 0]
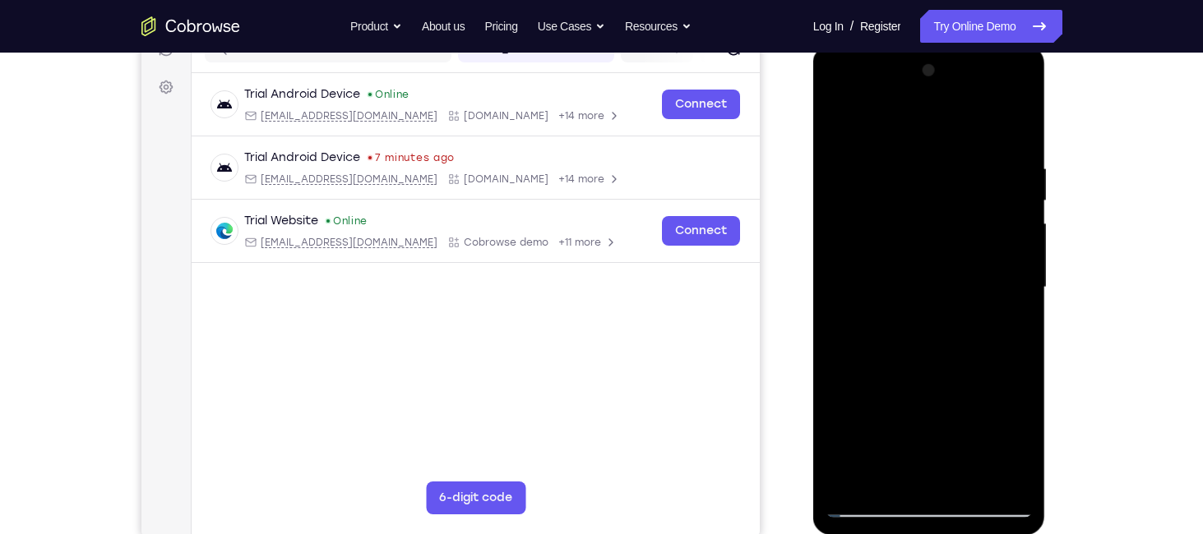
drag, startPoint x: 937, startPoint y: 355, endPoint x: 937, endPoint y: 228, distance: 127.4
click at [937, 228] on div at bounding box center [928, 288] width 207 height 460
click at [1004, 481] on div at bounding box center [928, 288] width 207 height 460
click at [866, 274] on div at bounding box center [928, 288] width 207 height 460
drag, startPoint x: 1007, startPoint y: 229, endPoint x: 1010, endPoint y: 313, distance: 83.9
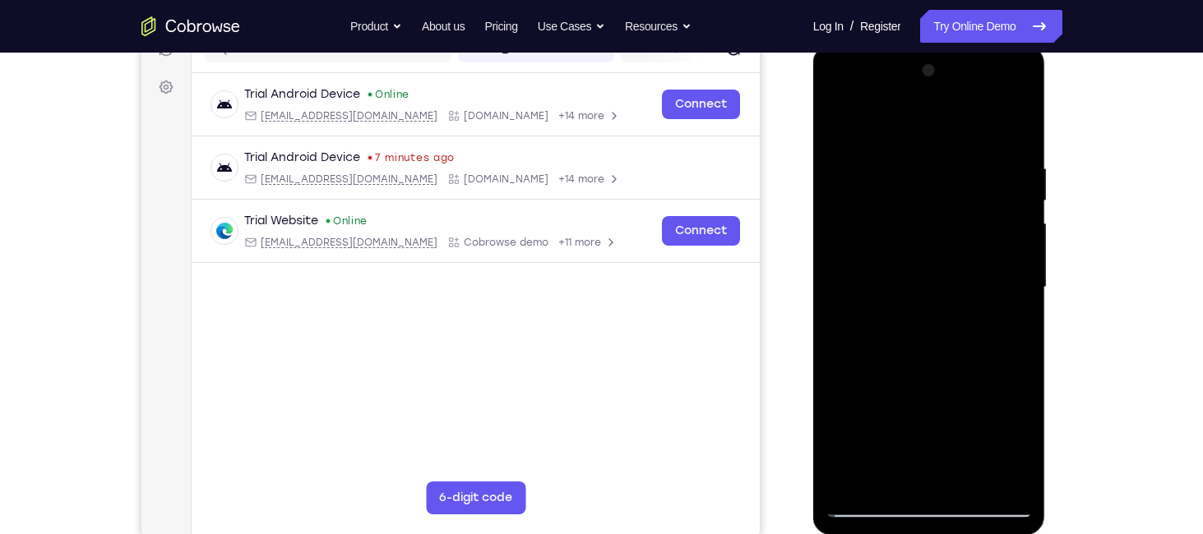
click at [1010, 313] on div at bounding box center [928, 288] width 207 height 460
click at [1022, 282] on div at bounding box center [928, 288] width 207 height 460
click at [841, 45] on div at bounding box center [929, 45] width 233 height 0
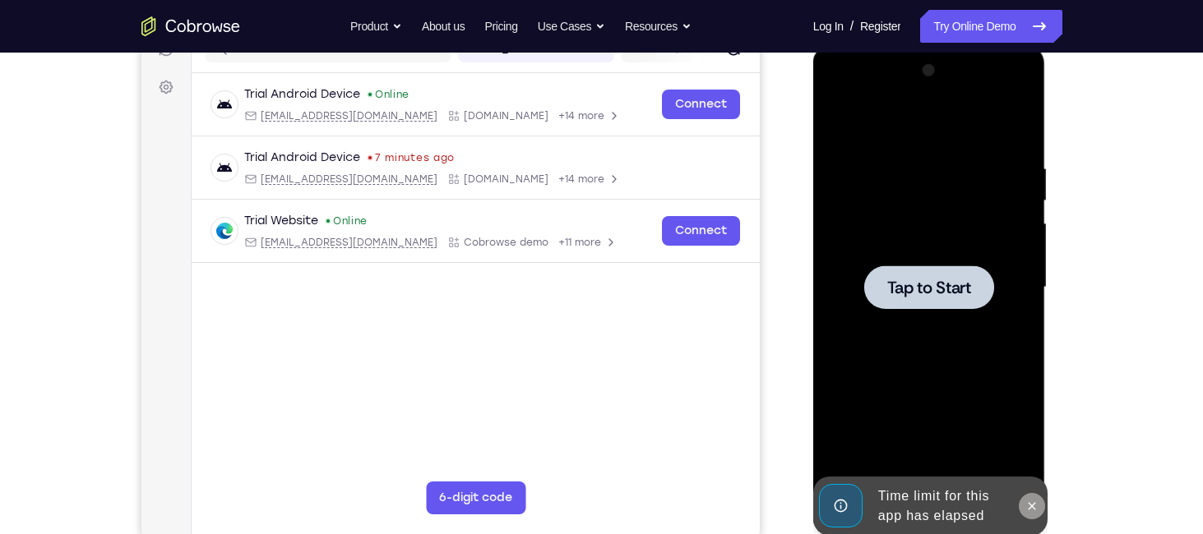
click at [1033, 500] on icon at bounding box center [1031, 506] width 13 height 13
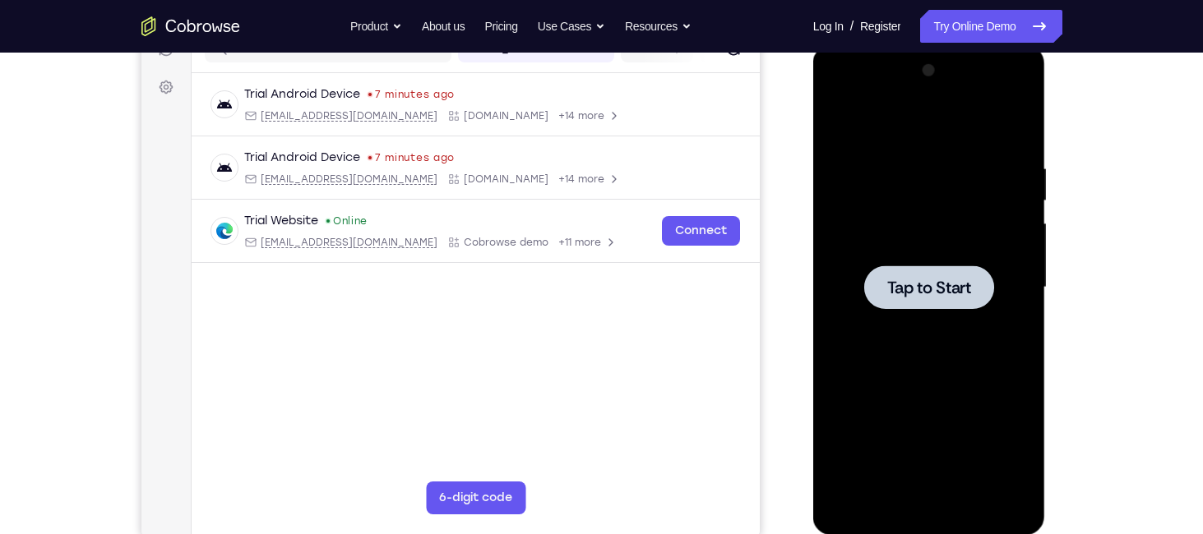
click at [922, 295] on span "Tap to Start" at bounding box center [929, 288] width 84 height 16
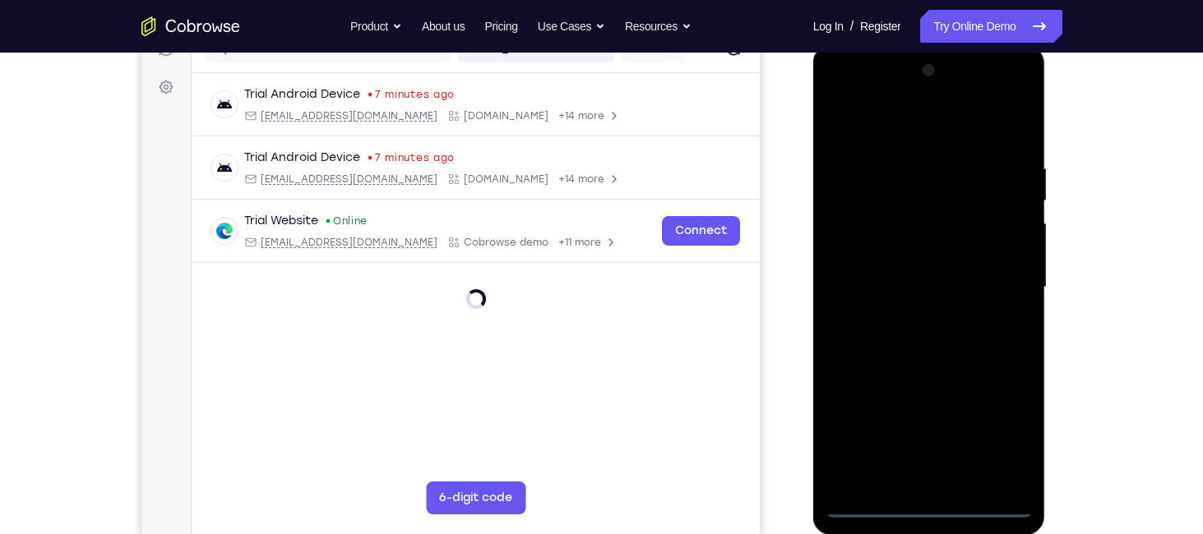
click at [921, 501] on div at bounding box center [928, 288] width 207 height 460
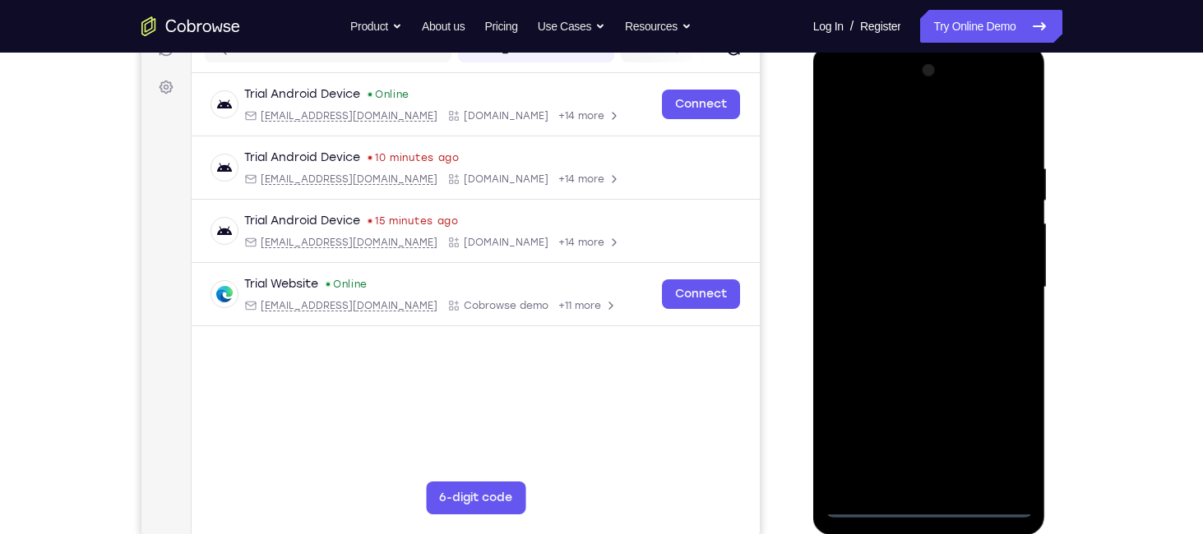
click at [999, 442] on div at bounding box center [928, 288] width 207 height 460
click at [843, 99] on div at bounding box center [928, 288] width 207 height 460
click at [1004, 283] on div at bounding box center [928, 288] width 207 height 460
click at [917, 317] on div at bounding box center [928, 288] width 207 height 460
click at [929, 278] on div at bounding box center [928, 288] width 207 height 460
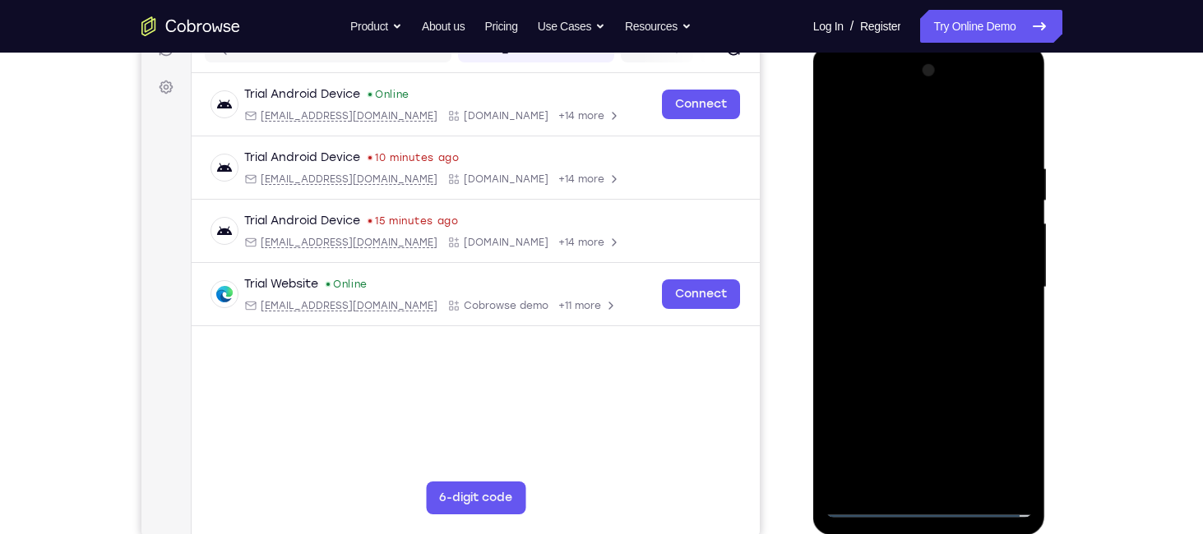
click at [920, 258] on div at bounding box center [928, 288] width 207 height 460
click at [940, 285] on div at bounding box center [928, 288] width 207 height 460
click at [943, 340] on div at bounding box center [928, 288] width 207 height 460
click at [954, 363] on div at bounding box center [928, 288] width 207 height 460
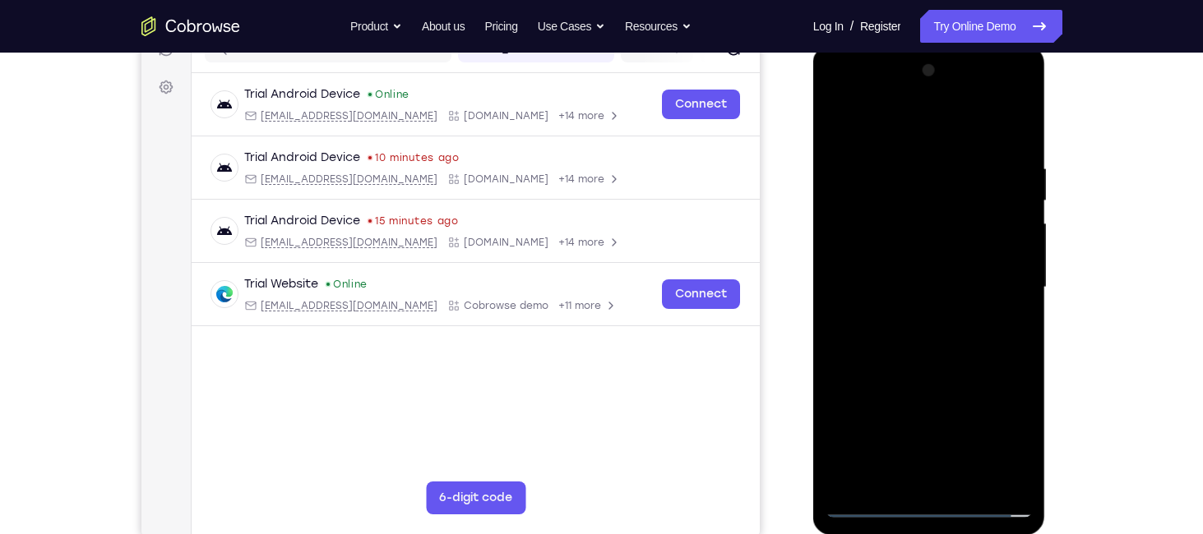
click at [902, 167] on div at bounding box center [928, 288] width 207 height 460
click at [1014, 125] on div at bounding box center [928, 288] width 207 height 460
click at [977, 481] on div at bounding box center [928, 288] width 207 height 460
click at [943, 380] on div at bounding box center [928, 288] width 207 height 460
drag, startPoint x: 944, startPoint y: 459, endPoint x: 927, endPoint y: 258, distance: 201.3
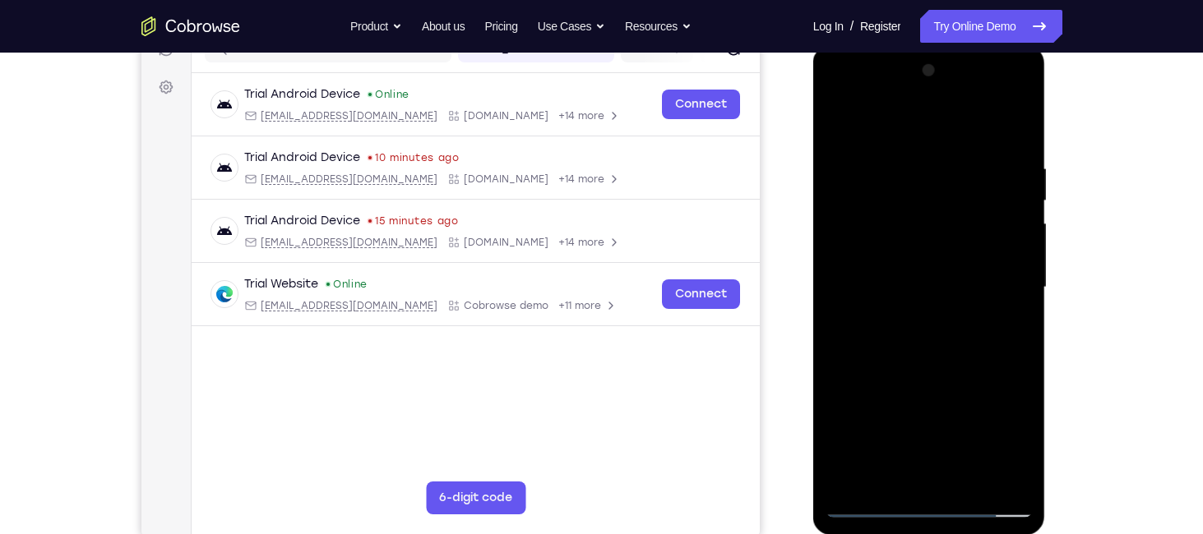
click at [927, 258] on div at bounding box center [928, 288] width 207 height 460
drag, startPoint x: 915, startPoint y: 412, endPoint x: 936, endPoint y: 198, distance: 214.8
click at [936, 198] on div at bounding box center [928, 288] width 207 height 460
drag, startPoint x: 929, startPoint y: 354, endPoint x: 951, endPoint y: 215, distance: 140.7
click at [951, 215] on div at bounding box center [928, 288] width 207 height 460
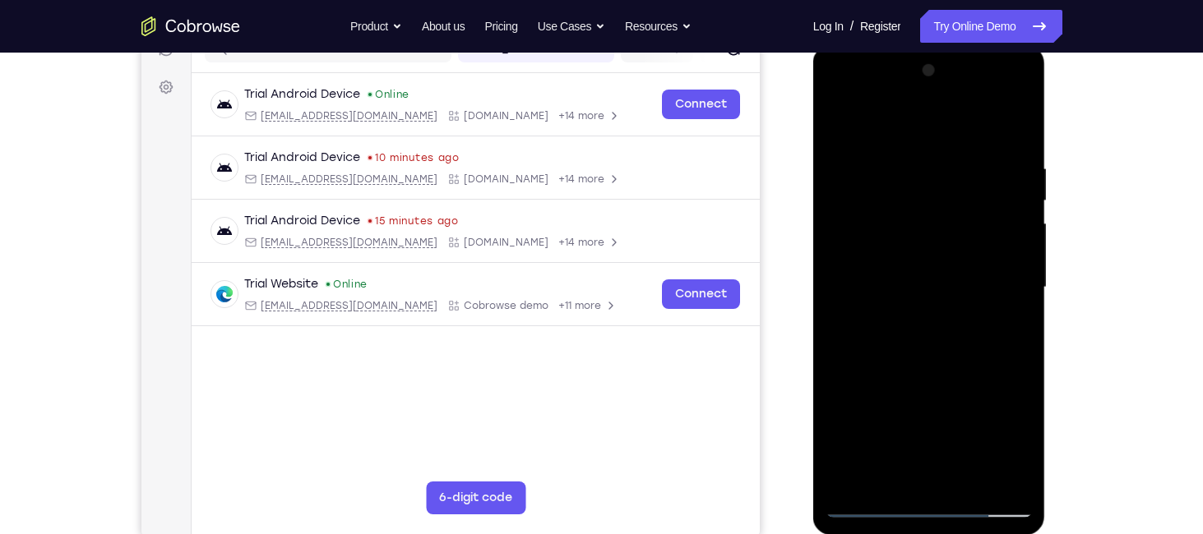
click at [865, 406] on div at bounding box center [928, 288] width 207 height 460
click at [910, 469] on div at bounding box center [928, 288] width 207 height 460
click at [1012, 326] on div at bounding box center [928, 288] width 207 height 460
click at [1000, 326] on div at bounding box center [928, 288] width 207 height 460
click at [836, 120] on div at bounding box center [928, 288] width 207 height 460
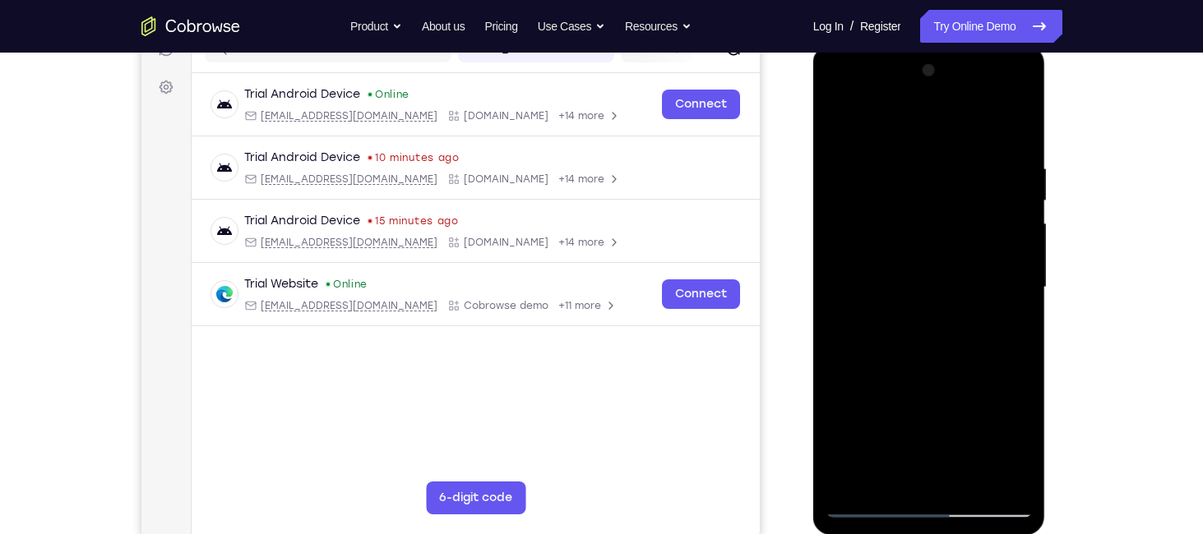
click at [844, 126] on div at bounding box center [928, 288] width 207 height 460
click at [865, 202] on div at bounding box center [928, 288] width 207 height 460
drag, startPoint x: 1004, startPoint y: 284, endPoint x: 981, endPoint y: 195, distance: 92.5
click at [981, 195] on div at bounding box center [928, 288] width 207 height 460
click at [934, 338] on div at bounding box center [928, 288] width 207 height 460
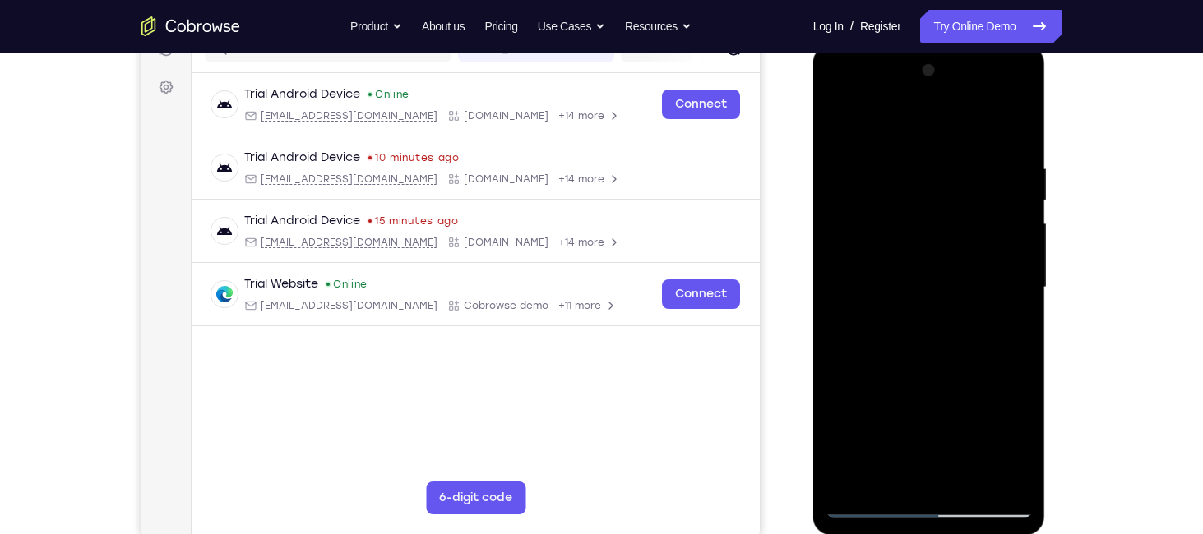
click at [1017, 210] on div at bounding box center [928, 288] width 207 height 460
click at [833, 119] on div at bounding box center [928, 288] width 207 height 460
drag, startPoint x: 987, startPoint y: 347, endPoint x: 997, endPoint y: 277, distance: 70.6
click at [997, 277] on div at bounding box center [928, 288] width 207 height 460
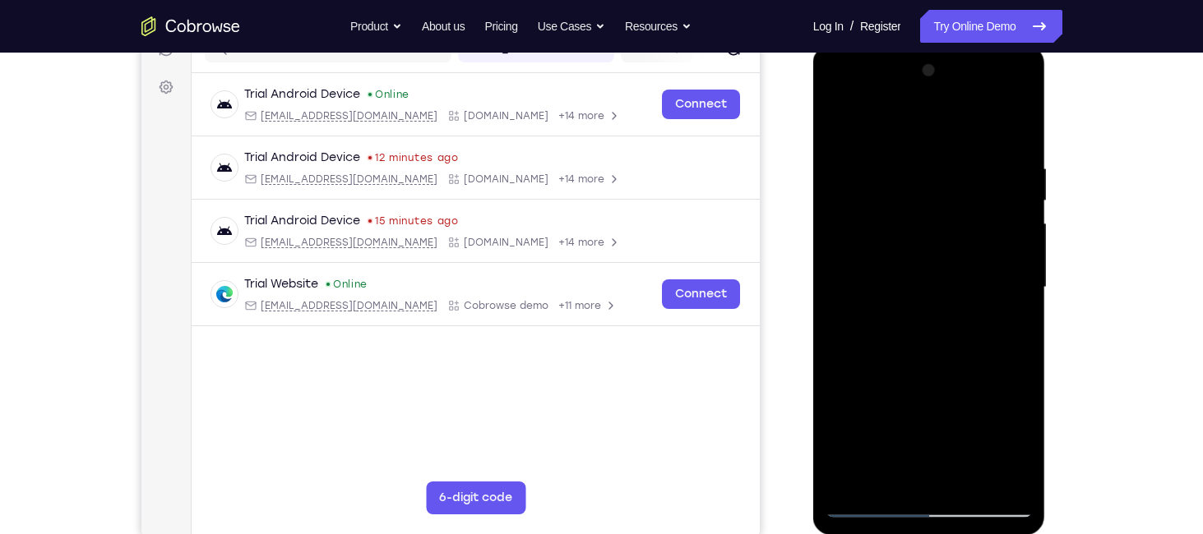
click at [1001, 359] on div at bounding box center [928, 288] width 207 height 460
drag, startPoint x: 984, startPoint y: 267, endPoint x: 979, endPoint y: 354, distance: 87.3
click at [979, 354] on div at bounding box center [928, 288] width 207 height 460
click at [1020, 284] on div at bounding box center [928, 288] width 207 height 460
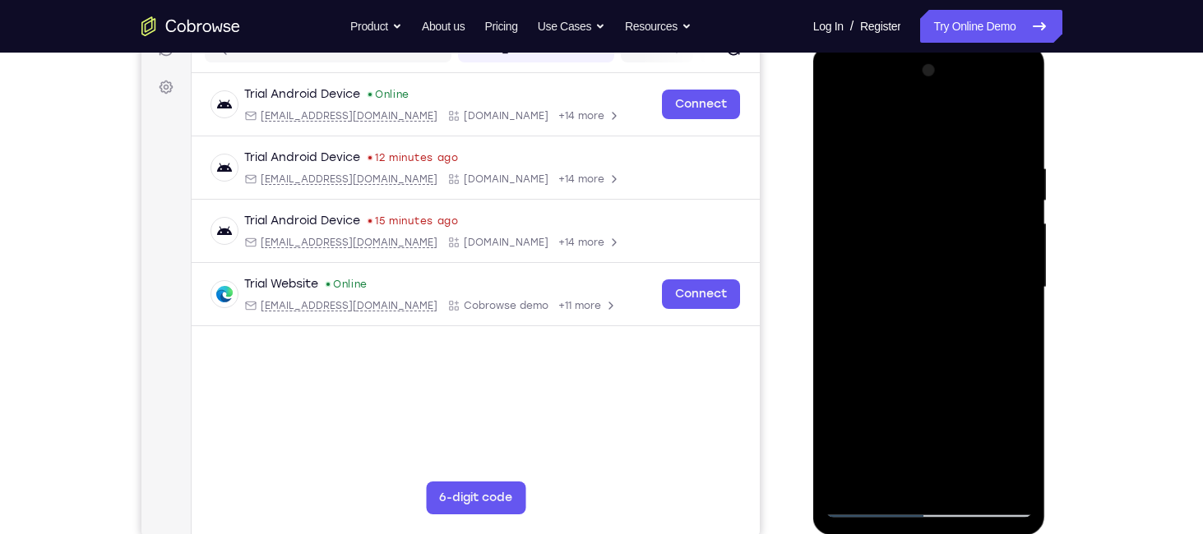
click at [1020, 284] on div at bounding box center [928, 288] width 207 height 460
click at [827, 119] on div at bounding box center [928, 288] width 207 height 460
click at [843, 118] on div at bounding box center [928, 288] width 207 height 460
drag, startPoint x: 954, startPoint y: 330, endPoint x: 954, endPoint y: 169, distance: 161.1
click at [954, 169] on div at bounding box center [928, 288] width 207 height 460
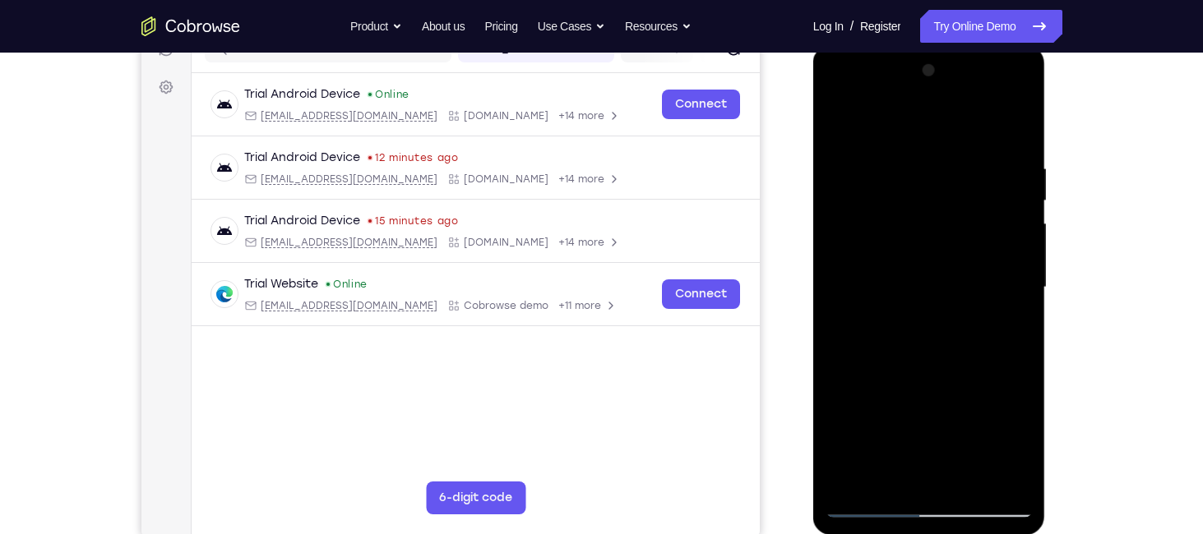
drag, startPoint x: 981, startPoint y: 301, endPoint x: 987, endPoint y: 159, distance: 142.3
click at [987, 159] on div at bounding box center [928, 288] width 207 height 460
click at [928, 212] on div at bounding box center [928, 288] width 207 height 460
click at [836, 118] on div at bounding box center [928, 288] width 207 height 460
drag, startPoint x: 912, startPoint y: 354, endPoint x: 916, endPoint y: 240, distance: 113.5
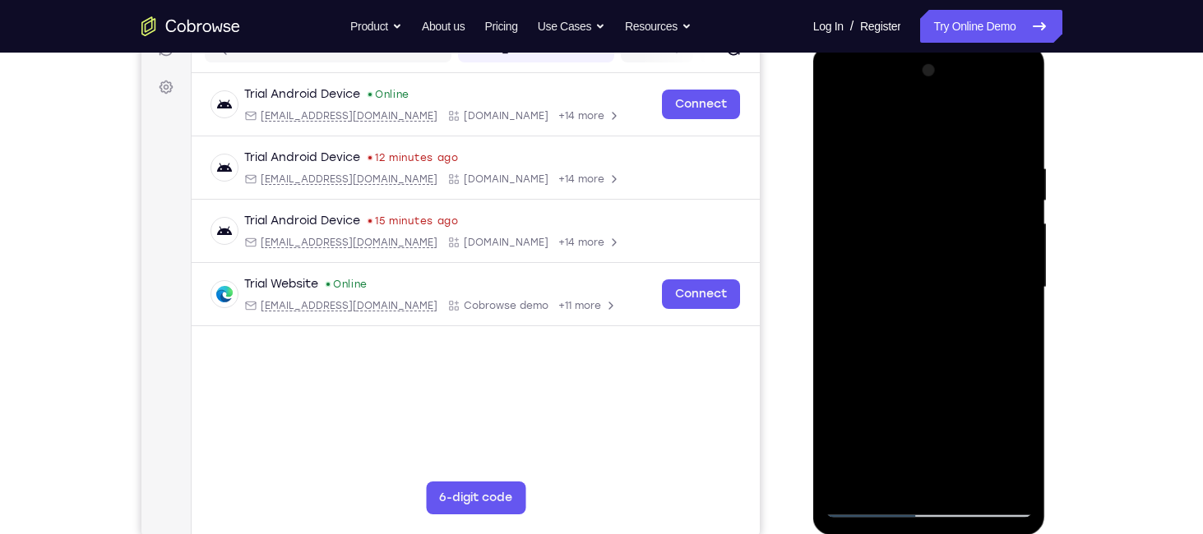
click at [916, 240] on div at bounding box center [928, 288] width 207 height 460
click at [919, 286] on div at bounding box center [928, 288] width 207 height 460
click at [840, 124] on div at bounding box center [928, 288] width 207 height 460
drag, startPoint x: 931, startPoint y: 312, endPoint x: 969, endPoint y: 160, distance: 155.9
click at [969, 160] on div at bounding box center [928, 288] width 207 height 460
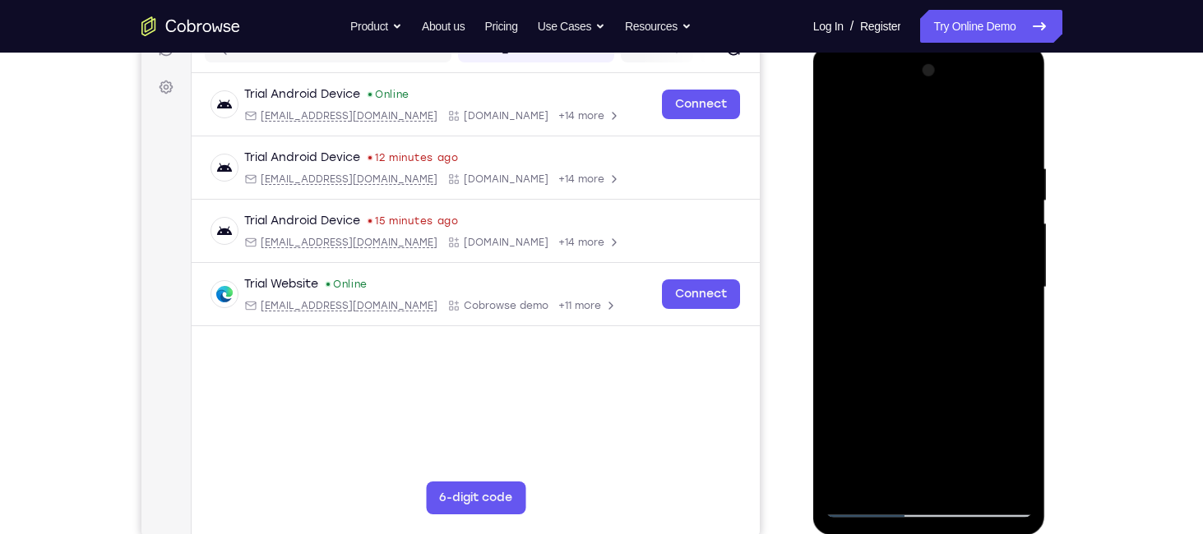
drag, startPoint x: 927, startPoint y: 312, endPoint x: 964, endPoint y: 176, distance: 140.8
click at [964, 176] on div at bounding box center [928, 288] width 207 height 460
drag, startPoint x: 958, startPoint y: 333, endPoint x: 963, endPoint y: 300, distance: 33.3
click at [963, 300] on div at bounding box center [928, 288] width 207 height 460
click at [985, 402] on div at bounding box center [928, 288] width 207 height 460
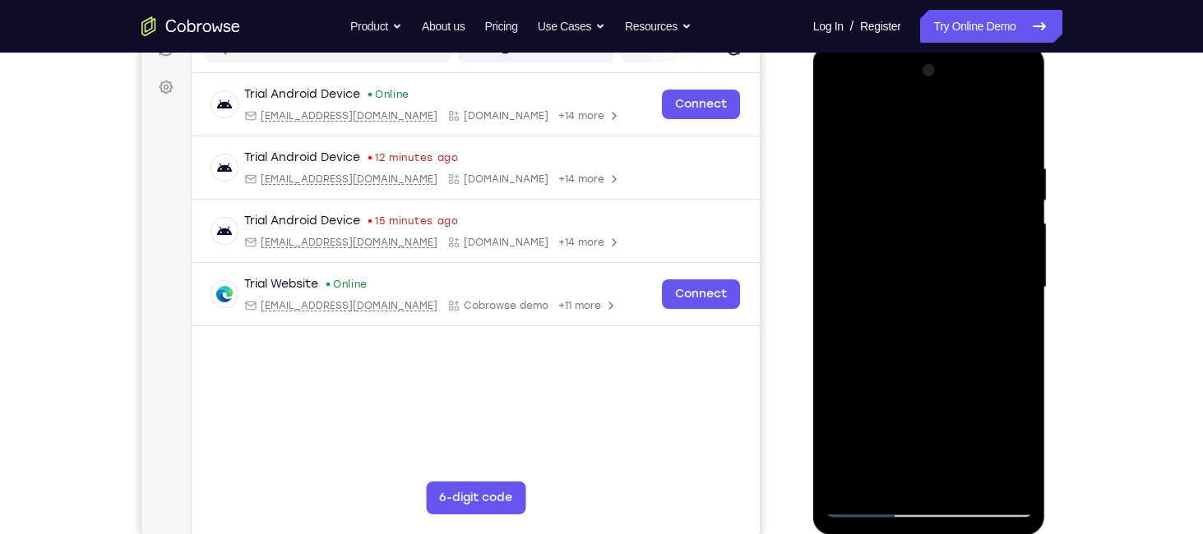
drag, startPoint x: 885, startPoint y: 299, endPoint x: 868, endPoint y: 391, distance: 93.7
click at [868, 391] on div at bounding box center [928, 288] width 207 height 460
click at [843, 111] on div at bounding box center [928, 288] width 207 height 460
click at [842, 116] on div at bounding box center [928, 288] width 207 height 460
drag, startPoint x: 964, startPoint y: 358, endPoint x: 1018, endPoint y: 34, distance: 328.3
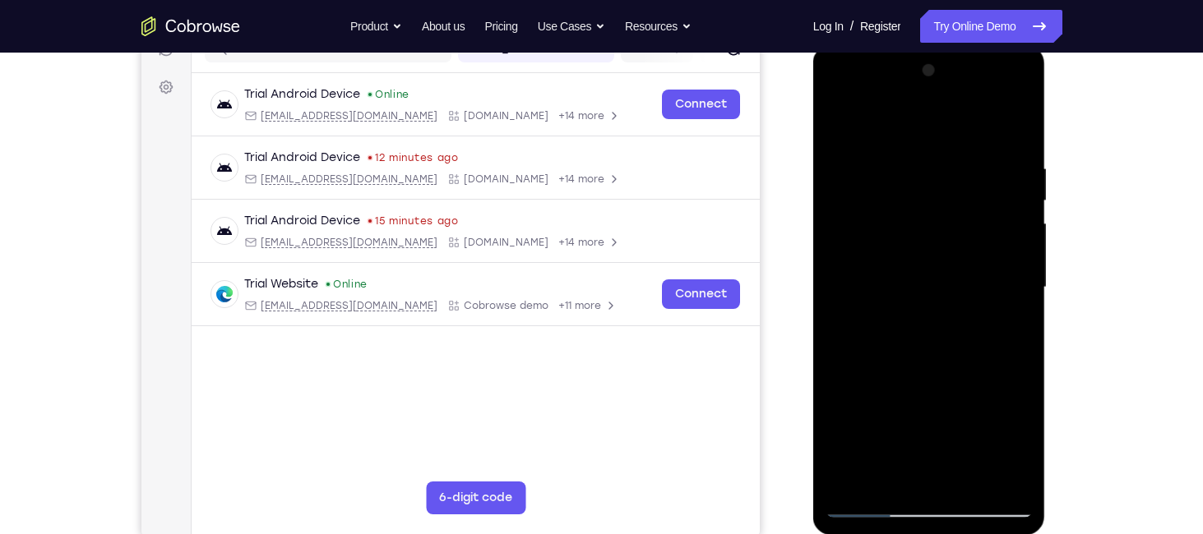
click at [1018, 45] on html "Online web based iOS Simulators and Android Emulators. Run iPhone, iPad, Mobile…" at bounding box center [930, 291] width 234 height 493
drag, startPoint x: 908, startPoint y: 285, endPoint x: 885, endPoint y: 466, distance: 182.3
click at [885, 466] on div at bounding box center [928, 288] width 207 height 460
drag, startPoint x: 859, startPoint y: 275, endPoint x: 848, endPoint y: 362, distance: 87.0
click at [848, 362] on div at bounding box center [928, 288] width 207 height 460
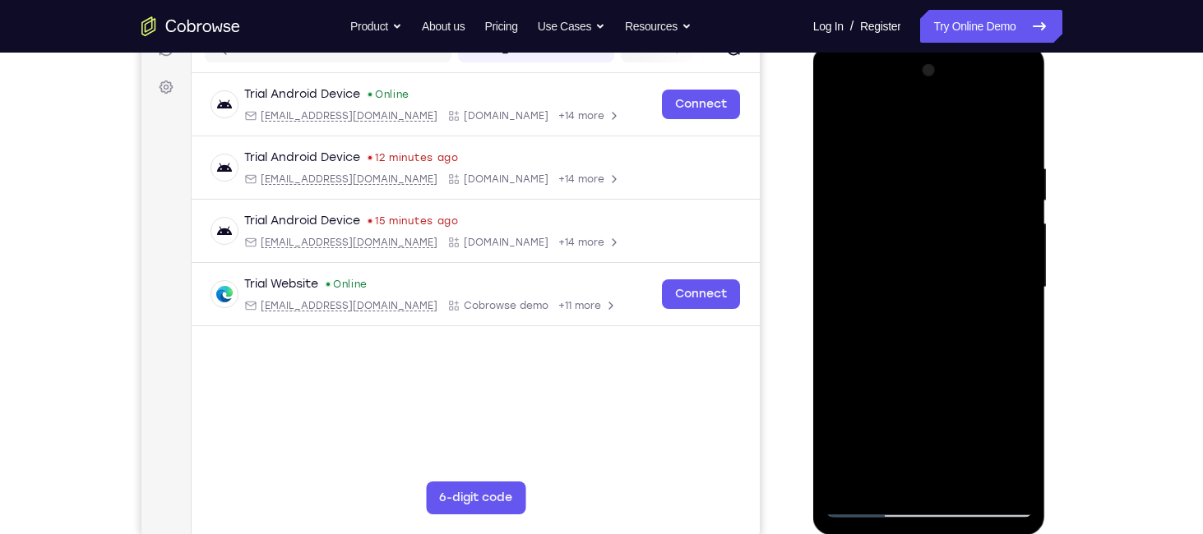
click at [848, 256] on div at bounding box center [928, 288] width 207 height 460
drag, startPoint x: 848, startPoint y: 144, endPoint x: 848, endPoint y: 239, distance: 95.4
click at [848, 239] on div at bounding box center [928, 288] width 207 height 460
click at [836, 119] on div at bounding box center [928, 288] width 207 height 460
drag, startPoint x: 941, startPoint y: 336, endPoint x: 961, endPoint y: 152, distance: 185.2
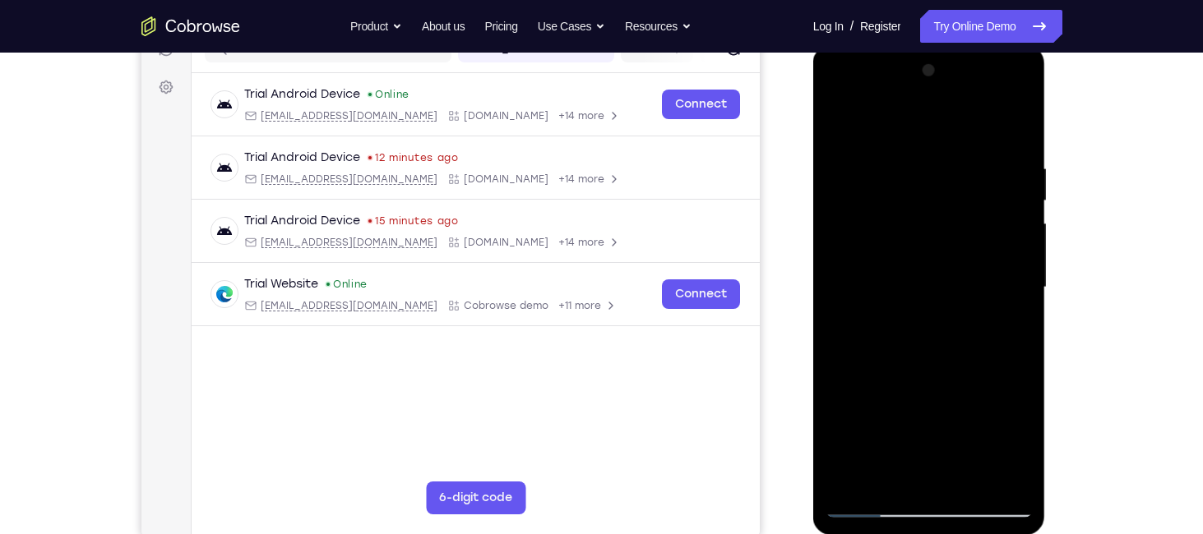
click at [961, 152] on div at bounding box center [928, 288] width 207 height 460
drag, startPoint x: 902, startPoint y: 368, endPoint x: 922, endPoint y: 214, distance: 155.9
click at [922, 214] on div at bounding box center [928, 288] width 207 height 460
drag, startPoint x: 885, startPoint y: 378, endPoint x: 892, endPoint y: 273, distance: 105.4
click at [892, 273] on div at bounding box center [928, 288] width 207 height 460
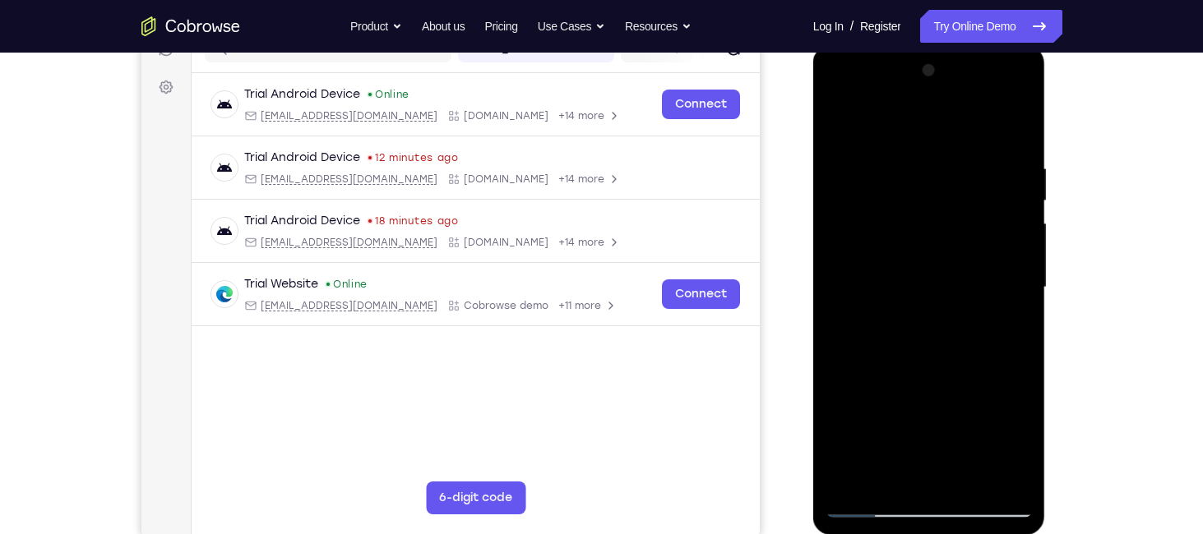
click at [1002, 424] on div at bounding box center [928, 288] width 207 height 460
drag, startPoint x: 938, startPoint y: 310, endPoint x: 917, endPoint y: 417, distance: 108.8
click at [917, 417] on div at bounding box center [928, 288] width 207 height 460
click at [915, 283] on div at bounding box center [928, 288] width 207 height 460
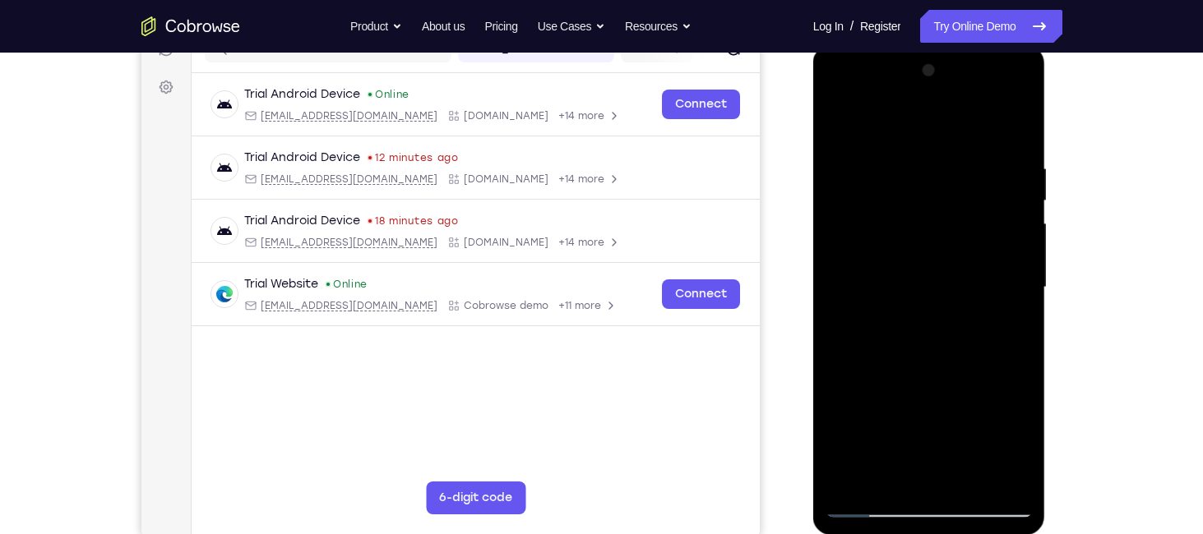
click at [865, 344] on div at bounding box center [928, 288] width 207 height 460
click at [859, 187] on div at bounding box center [928, 288] width 207 height 460
drag, startPoint x: 991, startPoint y: 251, endPoint x: 993, endPoint y: 149, distance: 102.0
click at [993, 149] on div at bounding box center [928, 288] width 207 height 460
drag, startPoint x: 911, startPoint y: 397, endPoint x: 919, endPoint y: 330, distance: 67.1
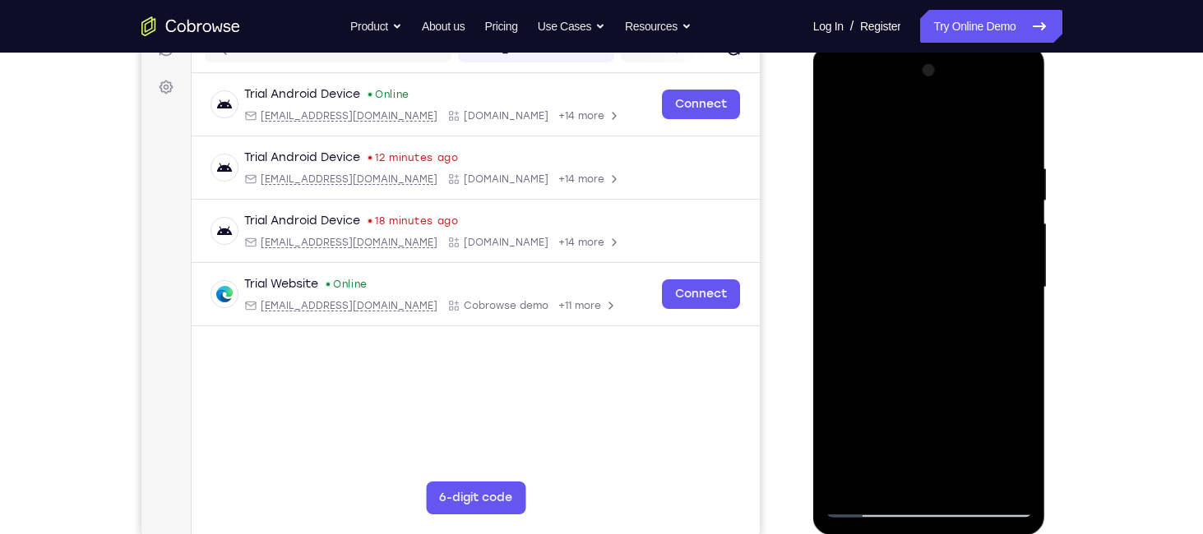
click at [919, 330] on div at bounding box center [928, 288] width 207 height 460
click at [997, 366] on div at bounding box center [928, 288] width 207 height 460
drag, startPoint x: 876, startPoint y: 183, endPoint x: 863, endPoint y: 285, distance: 103.5
click at [863, 285] on div at bounding box center [928, 288] width 207 height 460
click at [836, 117] on div at bounding box center [928, 288] width 207 height 460
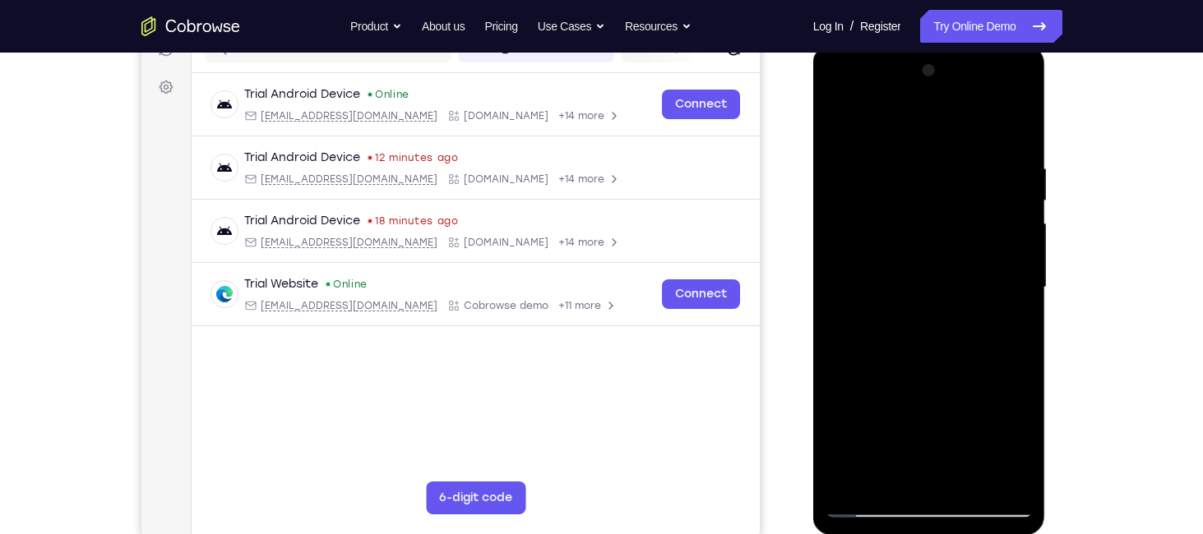
drag, startPoint x: 1024, startPoint y: 309, endPoint x: 1001, endPoint y: 224, distance: 88.0
click at [1001, 224] on div at bounding box center [928, 288] width 207 height 460
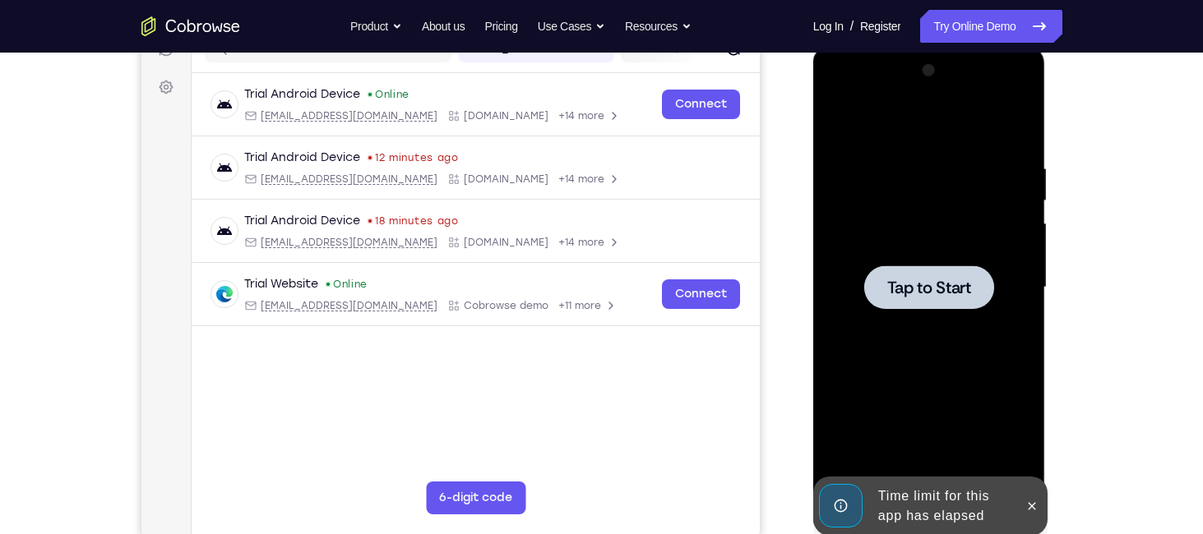
click at [973, 289] on div at bounding box center [929, 288] width 130 height 44
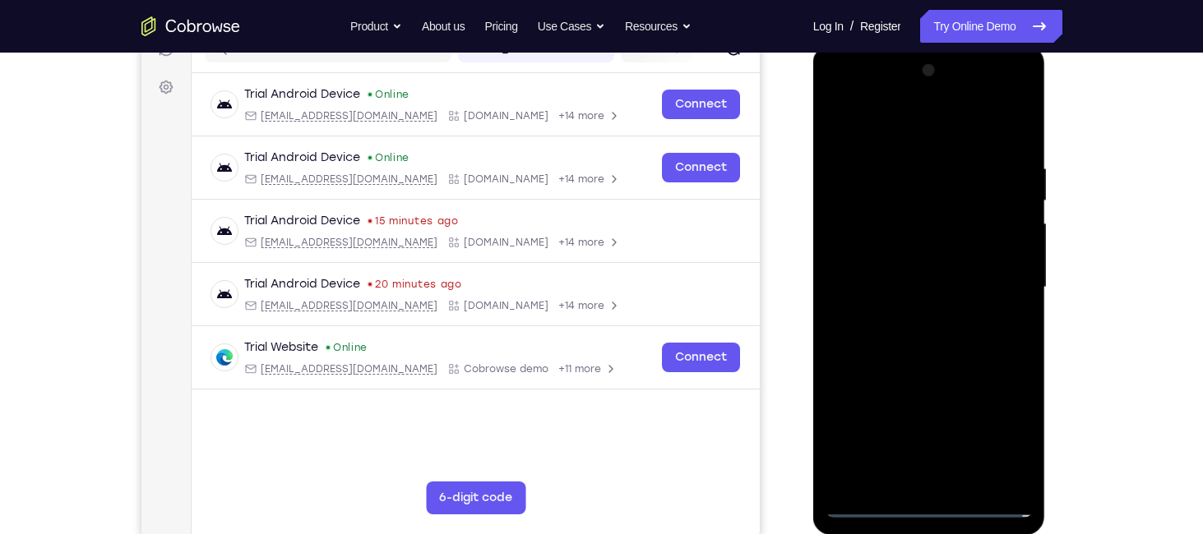
click at [945, 507] on div at bounding box center [928, 288] width 207 height 460
click at [996, 441] on div at bounding box center [928, 288] width 207 height 460
click at [846, 96] on div at bounding box center [928, 288] width 207 height 460
click at [1003, 278] on div at bounding box center [928, 288] width 207 height 460
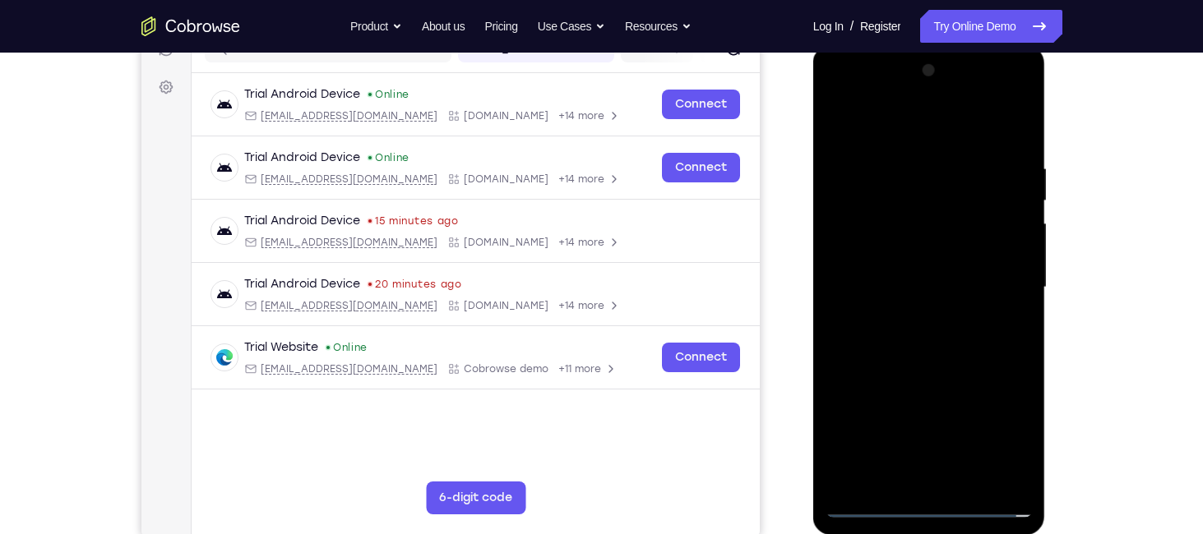
click at [917, 319] on div at bounding box center [928, 288] width 207 height 460
click at [908, 270] on div at bounding box center [928, 288] width 207 height 460
click at [907, 259] on div at bounding box center [928, 288] width 207 height 460
click at [912, 282] on div at bounding box center [928, 288] width 207 height 460
click at [920, 346] on div at bounding box center [928, 288] width 207 height 460
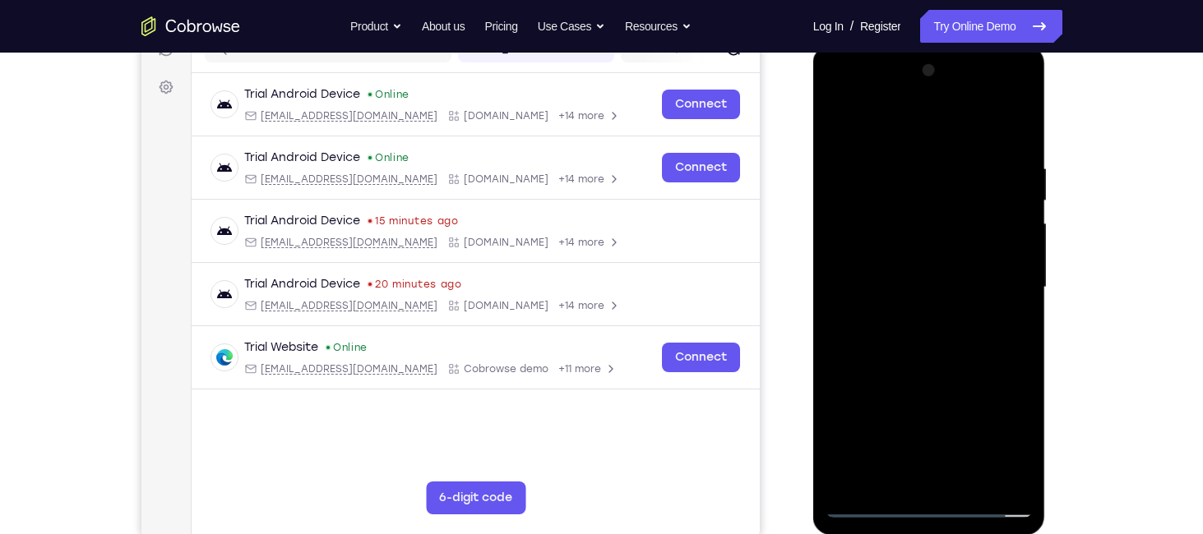
click at [920, 346] on div at bounding box center [928, 288] width 207 height 460
click at [922, 367] on div at bounding box center [928, 288] width 207 height 460
click at [872, 208] on div at bounding box center [928, 288] width 207 height 460
drag, startPoint x: 977, startPoint y: 338, endPoint x: 912, endPoint y: 139, distance: 209.5
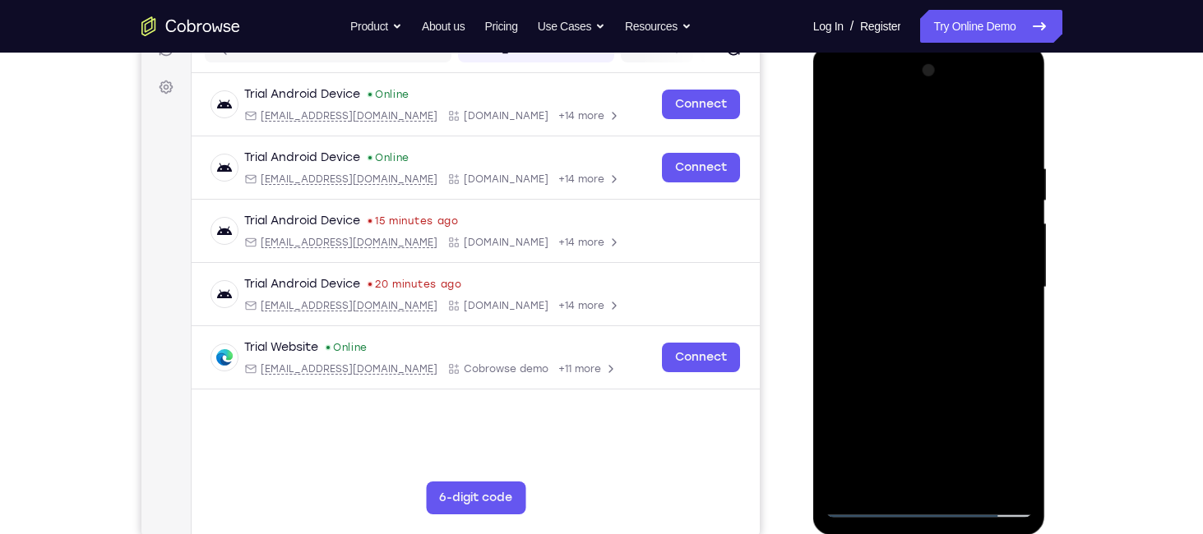
click at [912, 139] on div at bounding box center [928, 288] width 207 height 460
click at [948, 381] on div at bounding box center [928, 288] width 207 height 460
click at [856, 344] on div at bounding box center [928, 288] width 207 height 460
drag, startPoint x: 867, startPoint y: 189, endPoint x: 926, endPoint y: 427, distance: 244.7
click at [926, 427] on div at bounding box center [928, 288] width 207 height 460
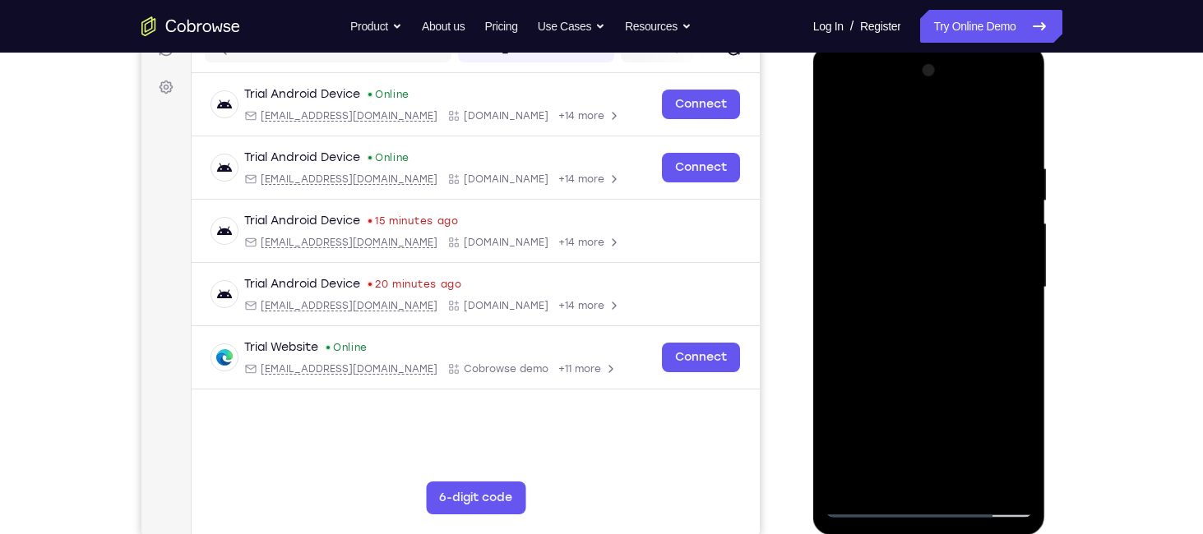
click at [859, 143] on div at bounding box center [928, 288] width 207 height 460
drag, startPoint x: 970, startPoint y: 252, endPoint x: 964, endPoint y: 219, distance: 33.4
click at [964, 219] on div at bounding box center [928, 288] width 207 height 460
drag, startPoint x: 980, startPoint y: 230, endPoint x: 998, endPoint y: -16, distance: 247.3
click at [998, 45] on html "Online web based iOS Simulators and Android Emulators. Run iPhone, iPad, Mobile…" at bounding box center [930, 291] width 234 height 493
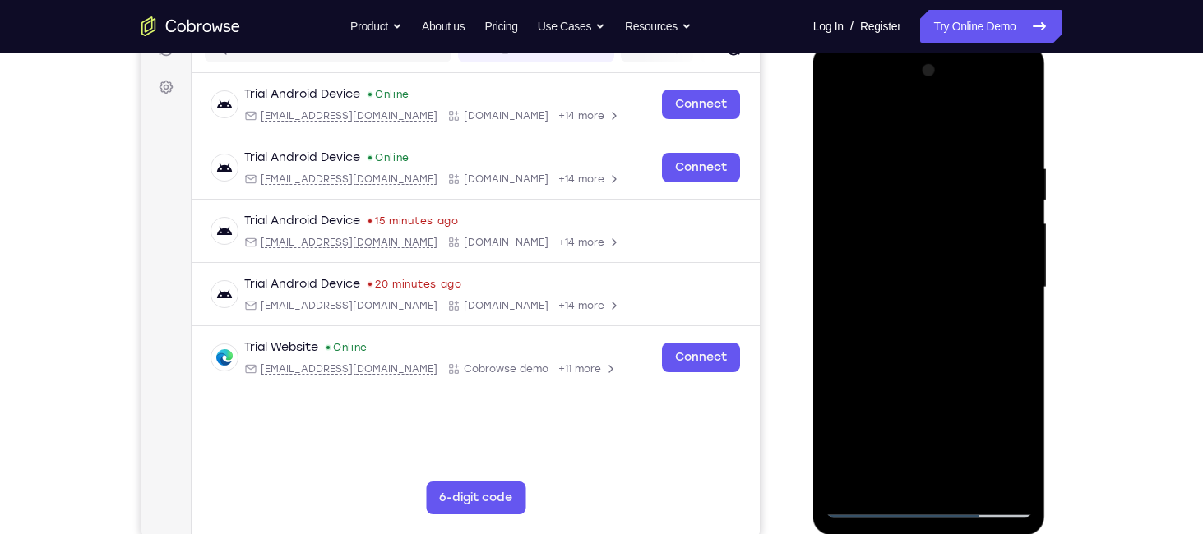
drag, startPoint x: 999, startPoint y: 226, endPoint x: 994, endPoint y: 79, distance: 147.2
click at [994, 79] on div at bounding box center [928, 288] width 207 height 460
drag, startPoint x: 981, startPoint y: 284, endPoint x: 973, endPoint y: 113, distance: 171.2
click at [973, 113] on div at bounding box center [928, 288] width 207 height 460
drag, startPoint x: 905, startPoint y: 241, endPoint x: 904, endPoint y: 120, distance: 120.9
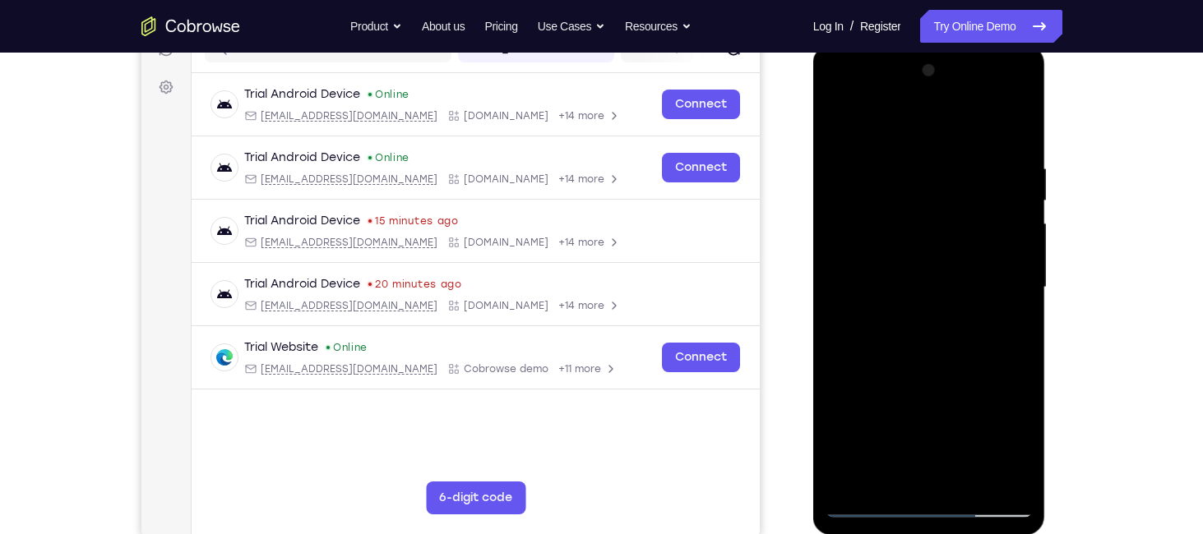
click at [904, 120] on div at bounding box center [928, 288] width 207 height 460
drag, startPoint x: 890, startPoint y: 277, endPoint x: 883, endPoint y: 179, distance: 98.1
click at [883, 179] on div at bounding box center [928, 288] width 207 height 460
click at [874, 371] on div at bounding box center [928, 288] width 207 height 460
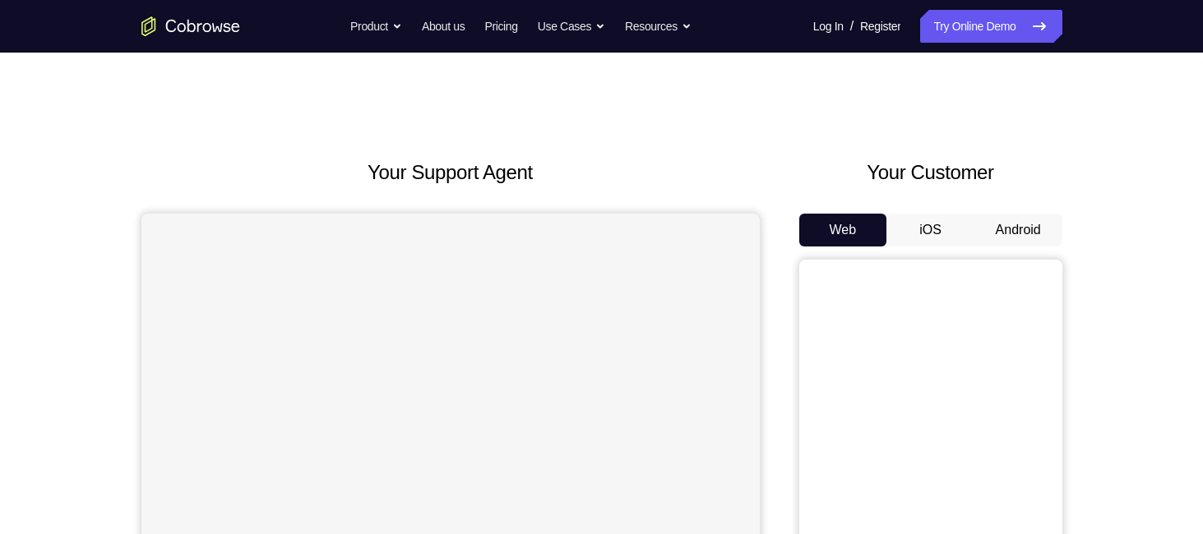
scroll to position [227, 0]
